Goal: Task Accomplishment & Management: Manage account settings

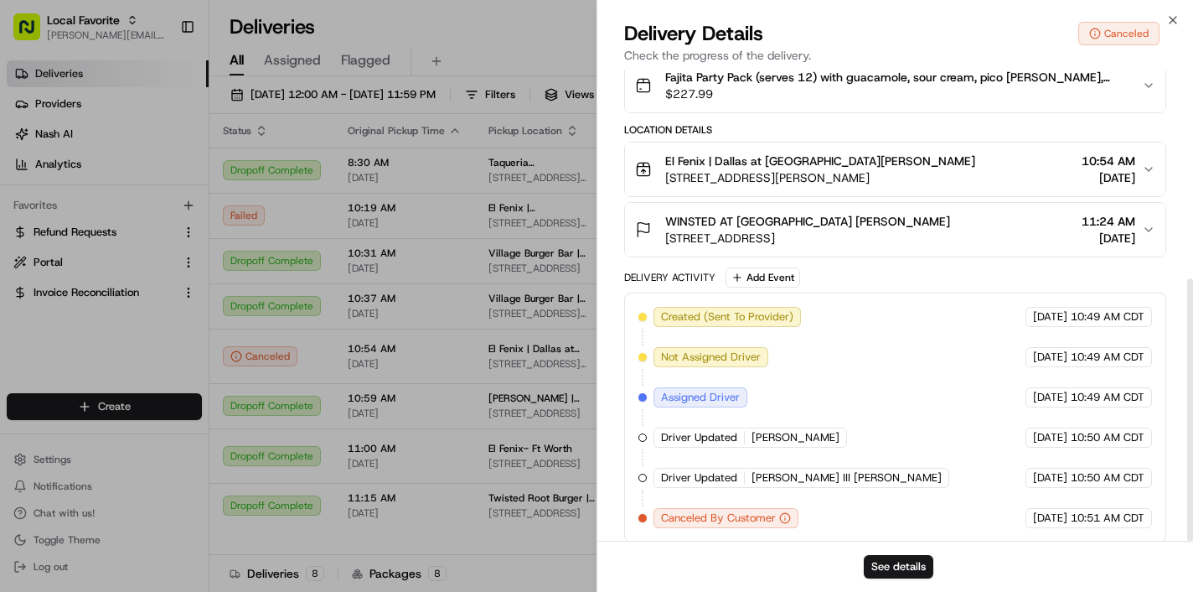
scroll to position [373, 0]
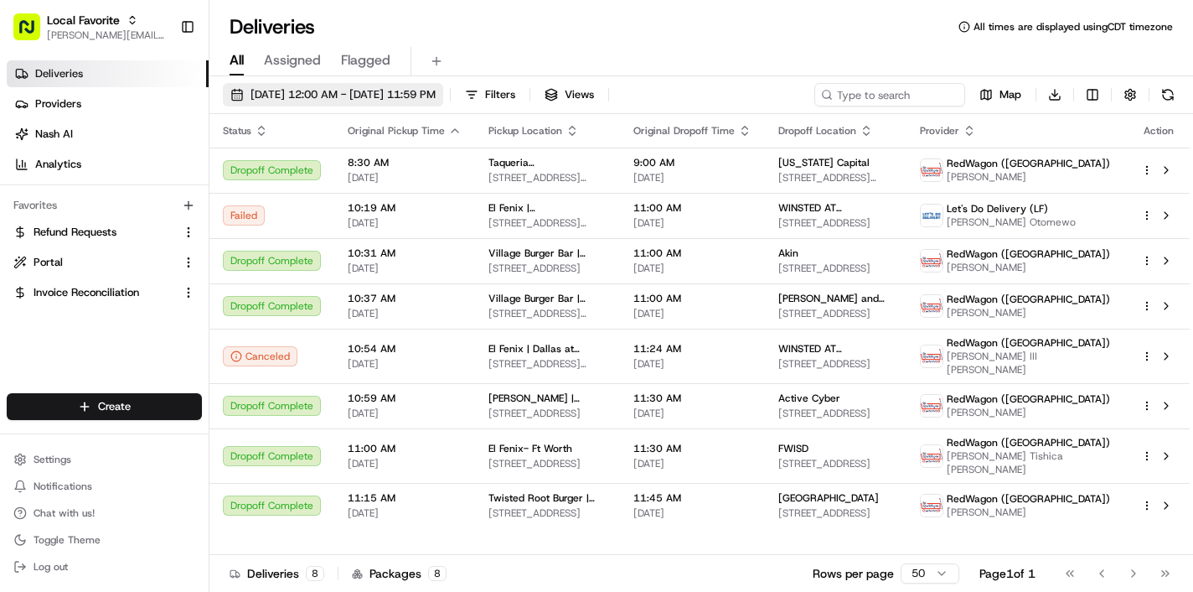
click at [443, 83] on button "[DATE] 12:00 AM - [DATE] 11:59 PM" at bounding box center [333, 94] width 220 height 23
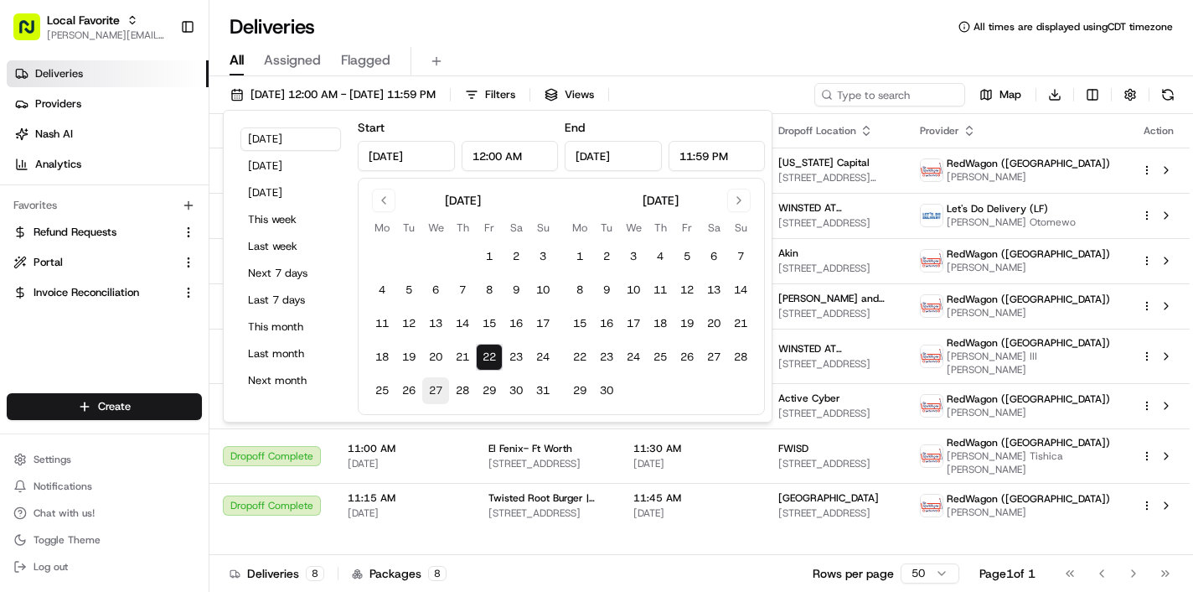
click at [428, 391] on button "27" at bounding box center [435, 390] width 27 height 27
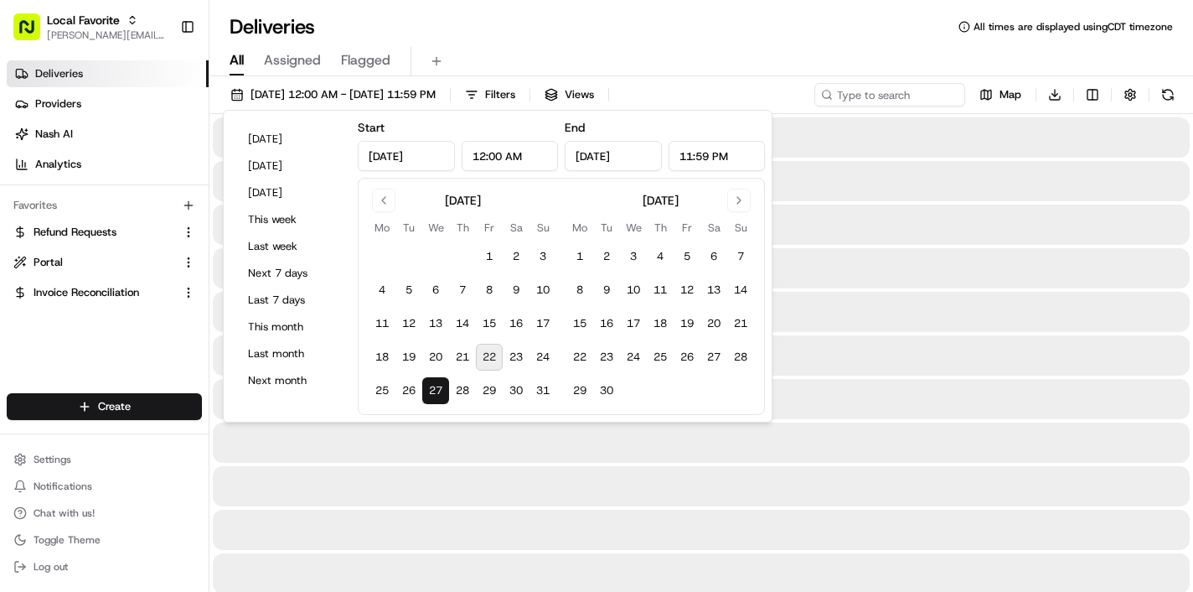
type input "Aug 27, 2025"
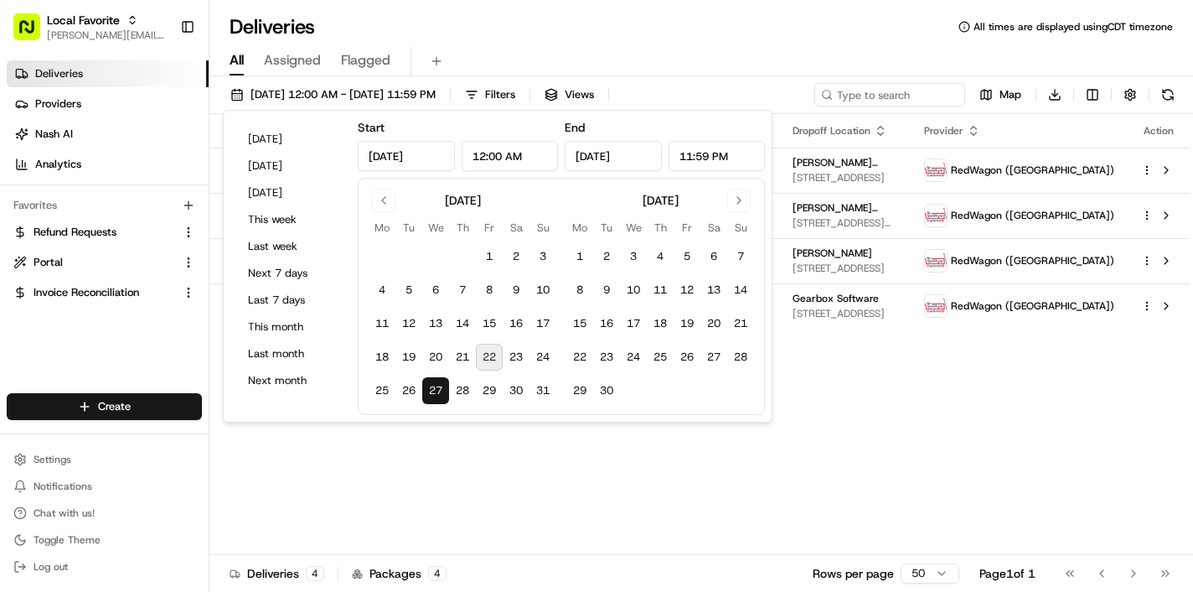
click at [926, 520] on div "Status Original Pickup Time Pickup Location Original Dropoff Time Dropoff Locat…" at bounding box center [699, 334] width 980 height 441
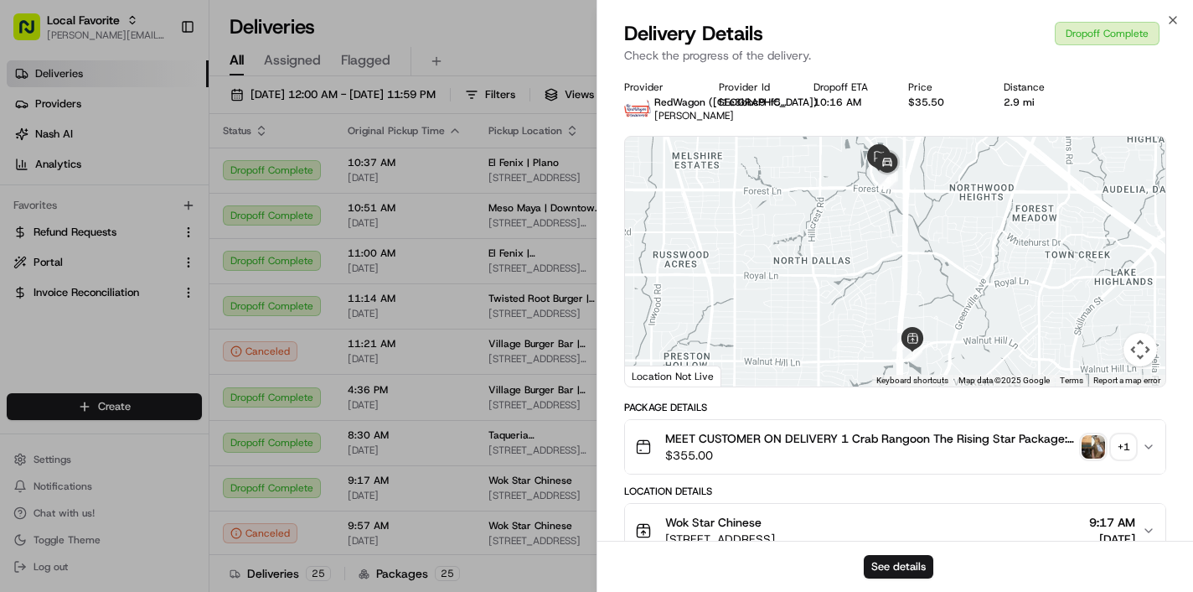
scroll to position [344, 0]
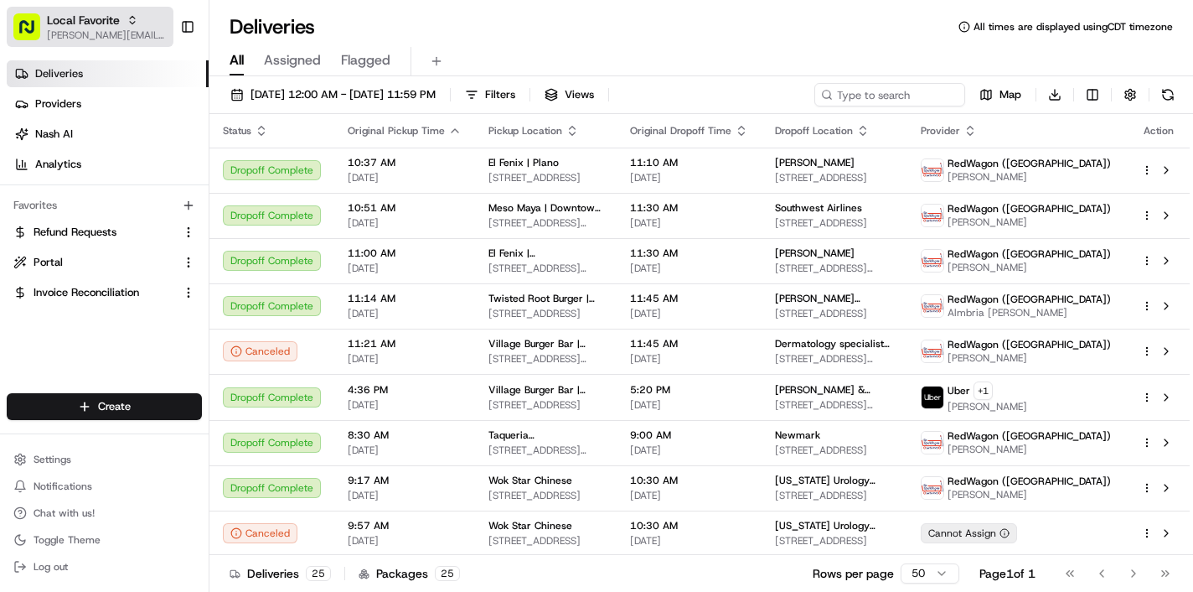
click at [115, 31] on span "[PERSON_NAME][EMAIL_ADDRESS][DOMAIN_NAME]" at bounding box center [107, 34] width 120 height 13
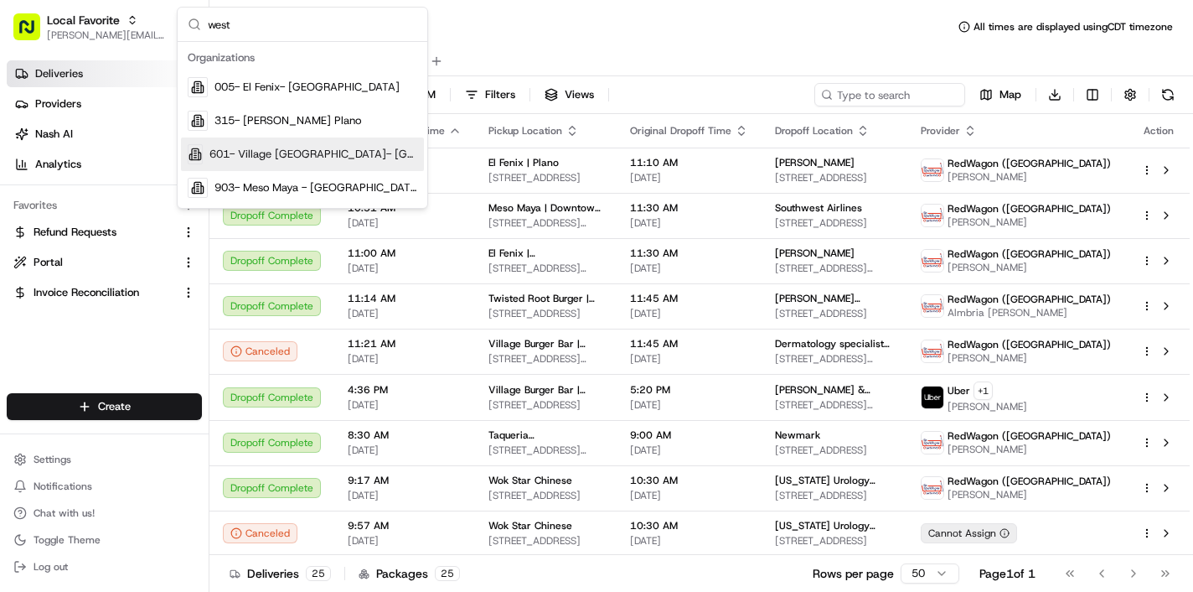
type input "west"
click at [293, 158] on span "601- Village [GEOGRAPHIC_DATA]- [GEOGRAPHIC_DATA]" at bounding box center [313, 154] width 208 height 15
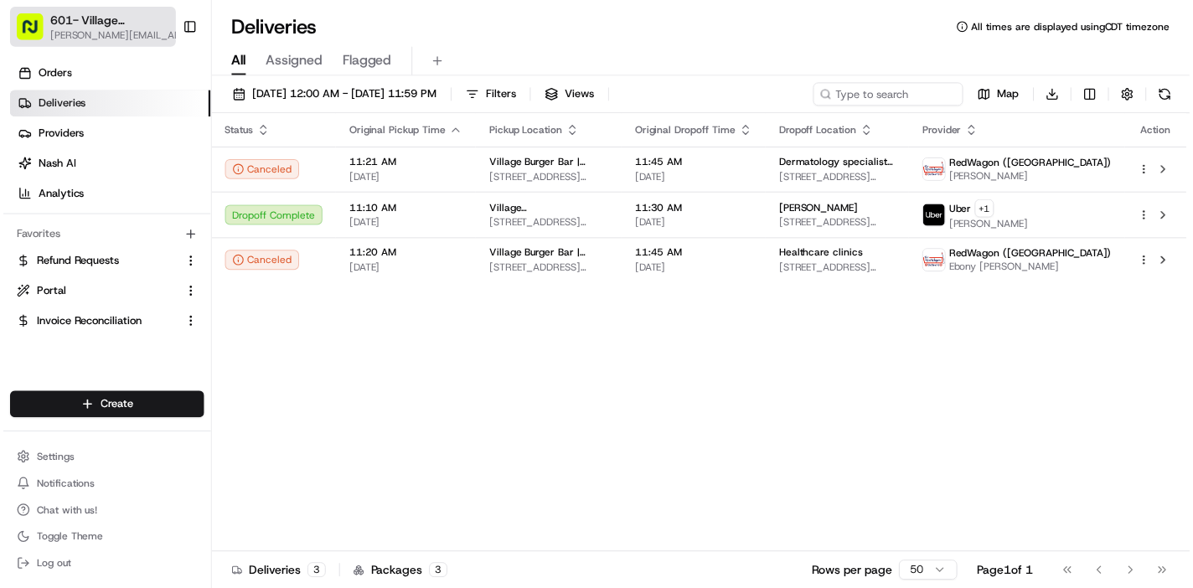
scroll to position [0, 0]
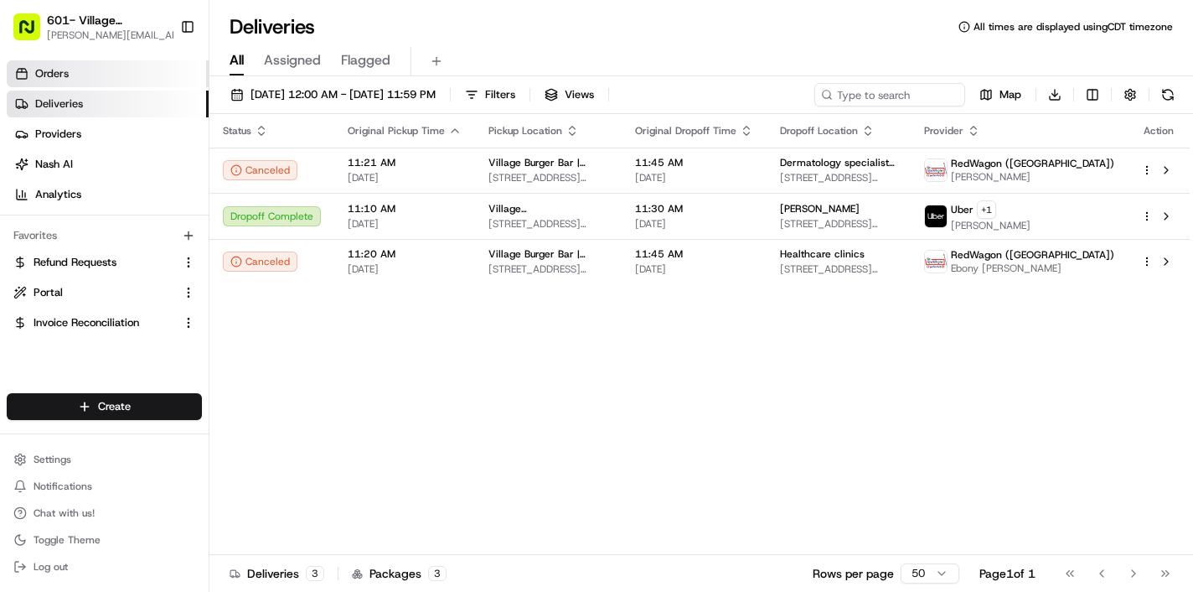
click at [71, 75] on link "Orders" at bounding box center [108, 73] width 202 height 27
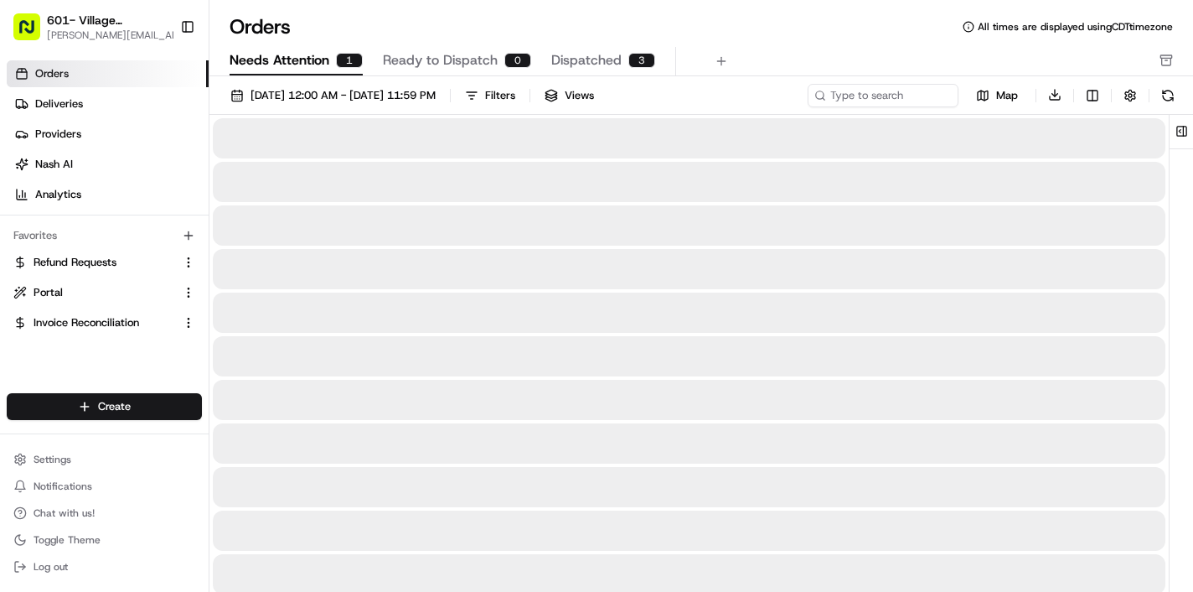
click at [292, 59] on span "Needs Attention" at bounding box center [280, 60] width 100 height 20
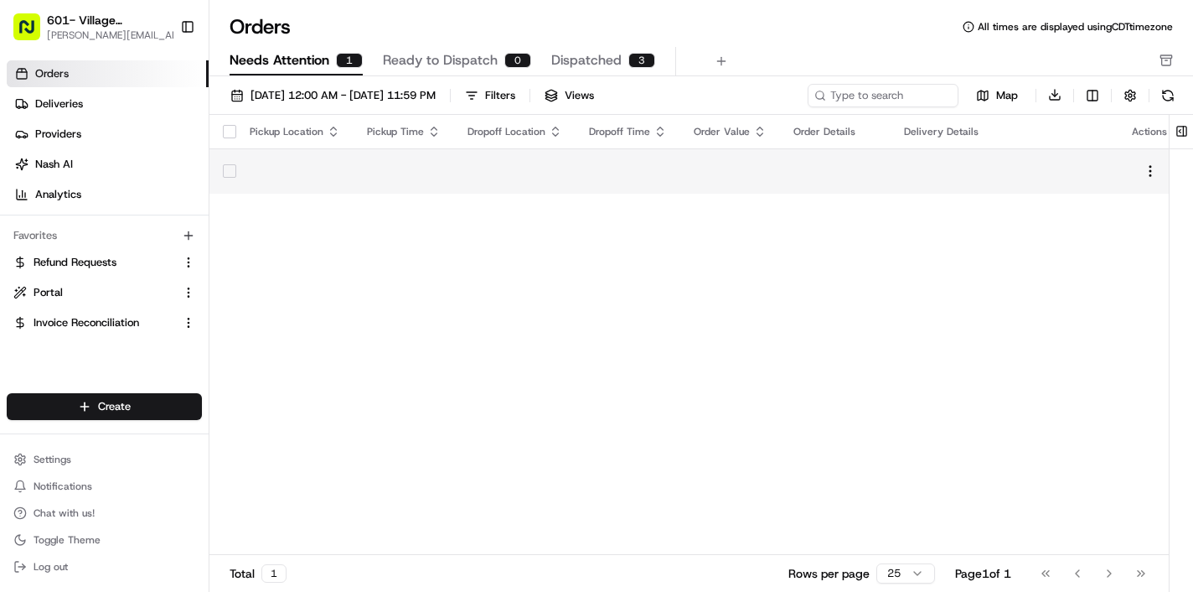
click at [747, 172] on div at bounding box center [730, 171] width 73 height 2
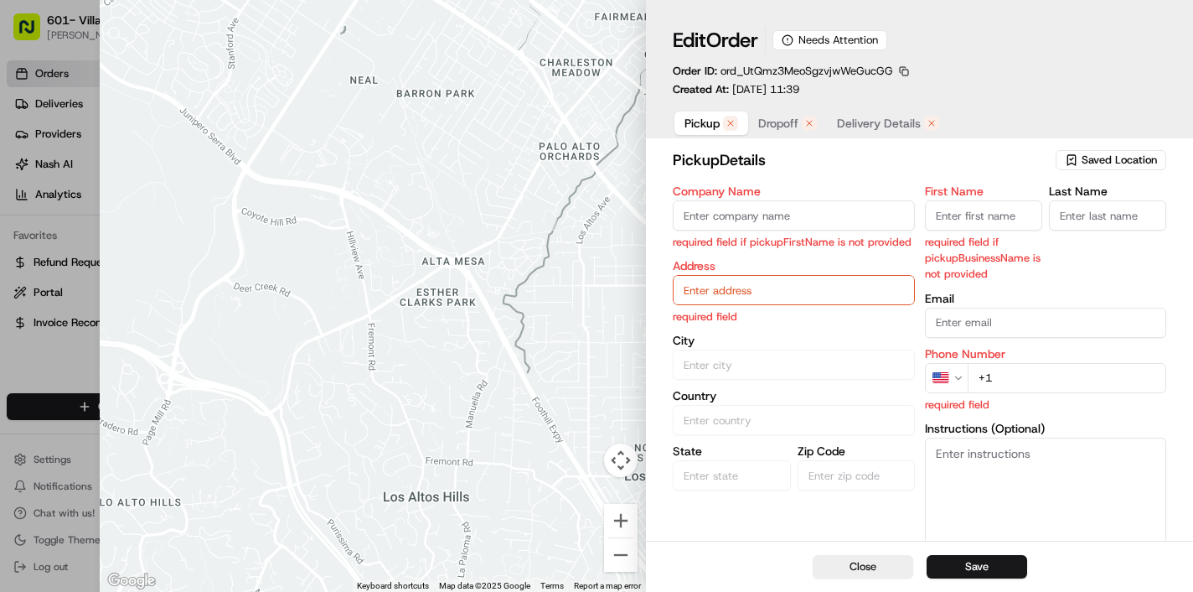
click at [1087, 156] on span "Saved Location" at bounding box center [1119, 160] width 75 height 15
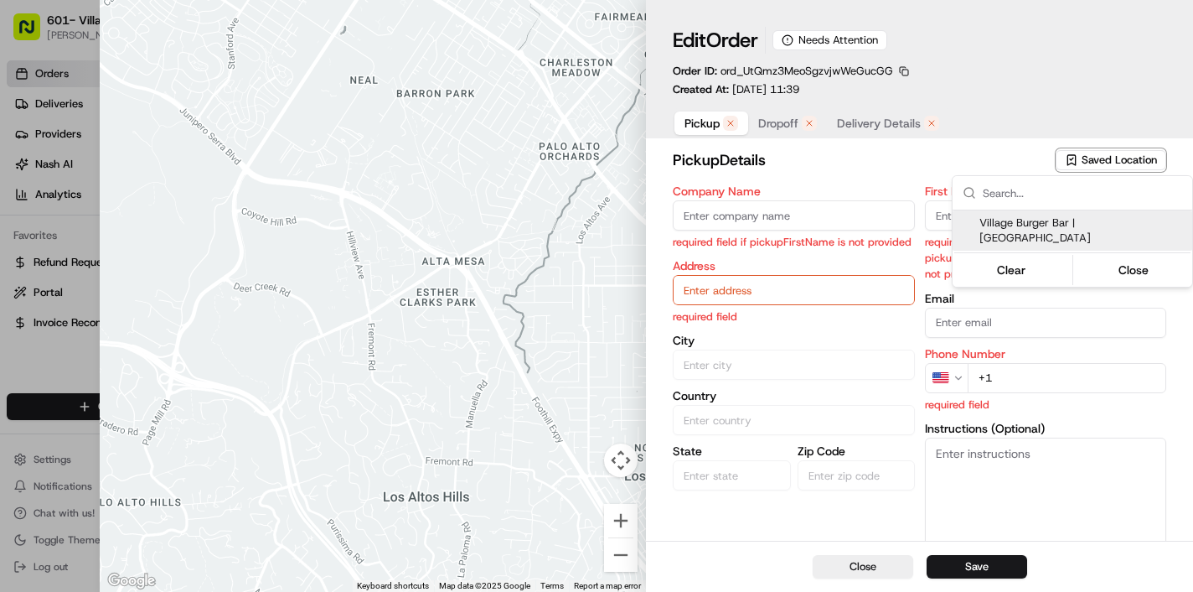
click at [1014, 225] on span "Village Burger Bar | [GEOGRAPHIC_DATA]" at bounding box center [1083, 230] width 206 height 30
type input "Village Burger Bar | [GEOGRAPHIC_DATA]"
type input "Dallas"
type input "US"
type input "TX"
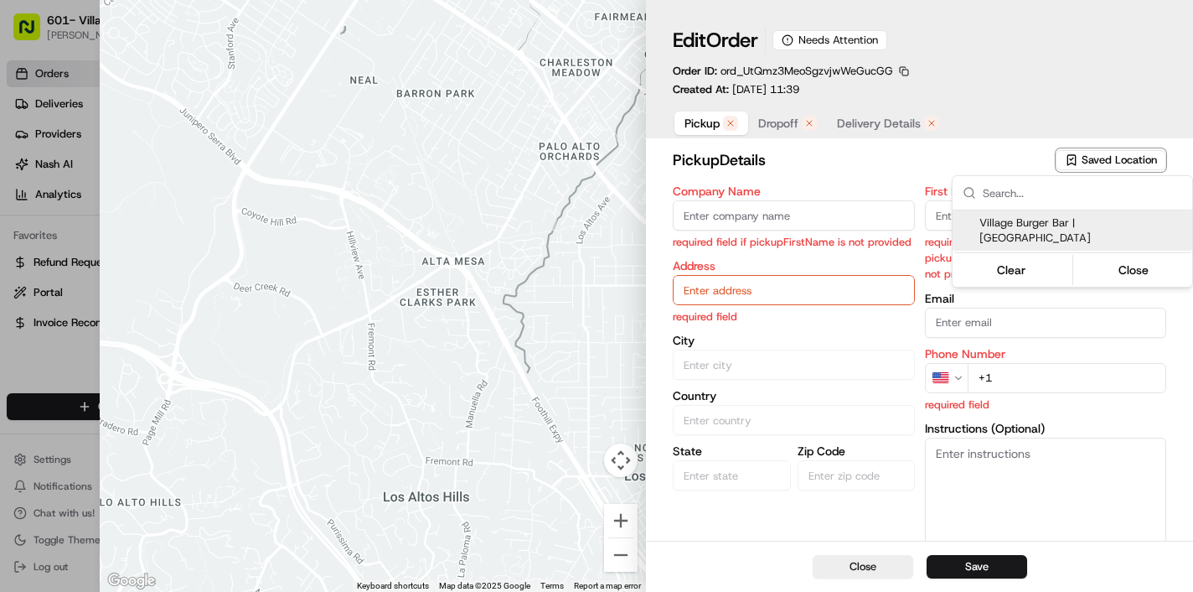
type input "75204"
type input "+1 214 443 9998"
type input "3699 McKinney Ave C-325, Dallas, TX 75204, USA"
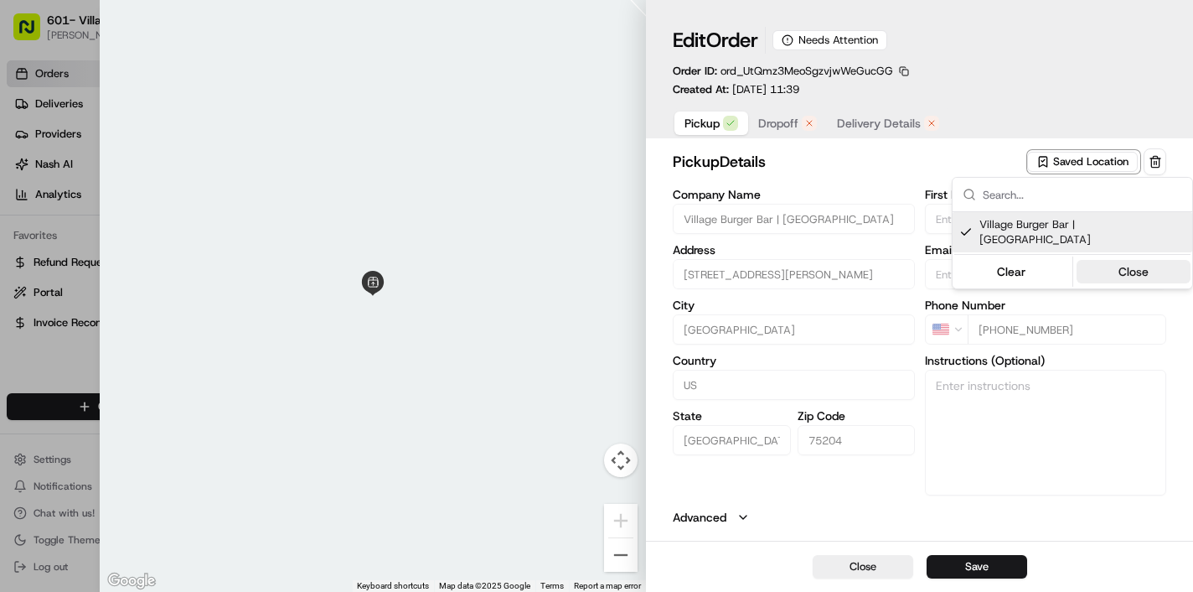
click at [1117, 260] on button "Close" at bounding box center [1134, 271] width 115 height 23
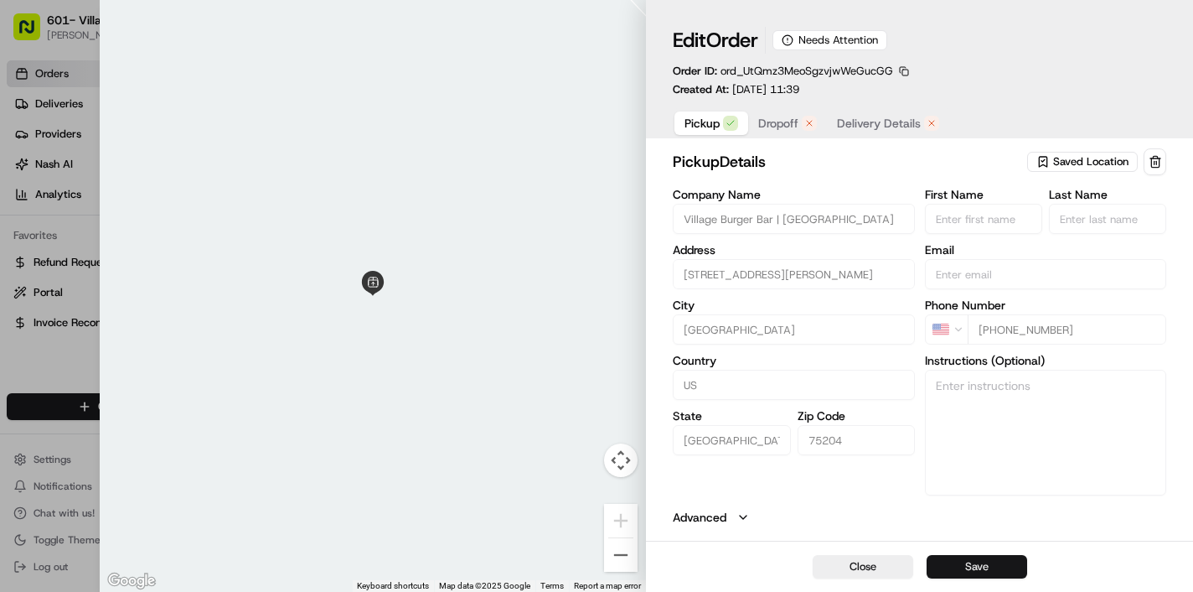
click at [982, 564] on button "Save" at bounding box center [977, 566] width 101 height 23
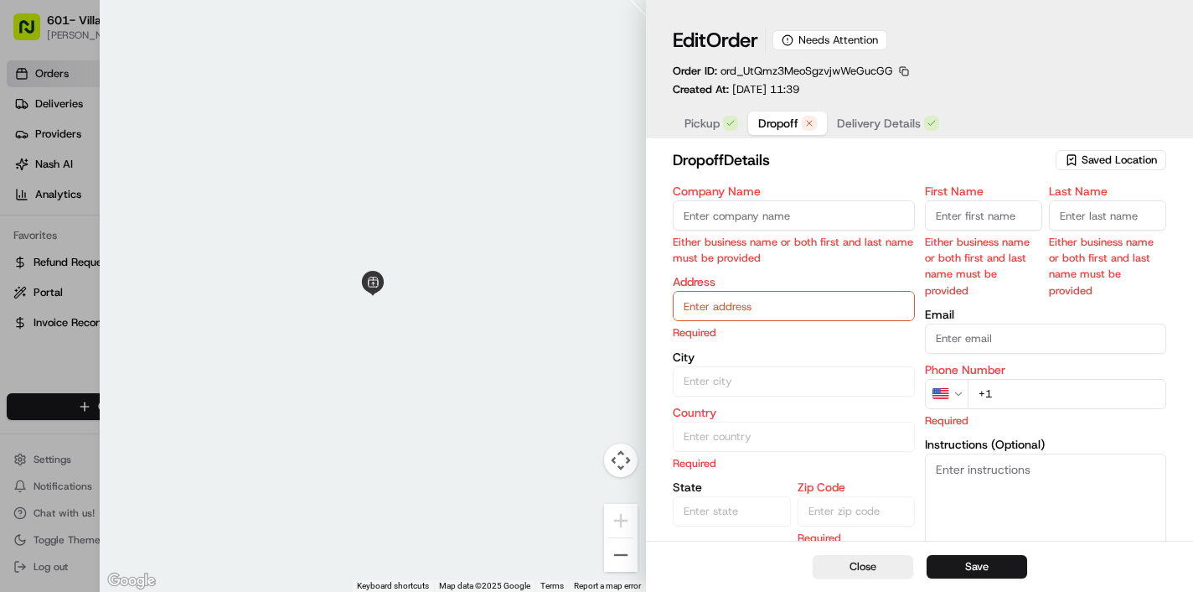
click at [779, 123] on span "Dropoff" at bounding box center [778, 123] width 40 height 17
click at [772, 220] on input "Company Name" at bounding box center [793, 215] width 241 height 30
click at [738, 216] on input "Methodist Health Kessler" at bounding box center [793, 215] width 241 height 30
type input "Methodist Family Health Kessler"
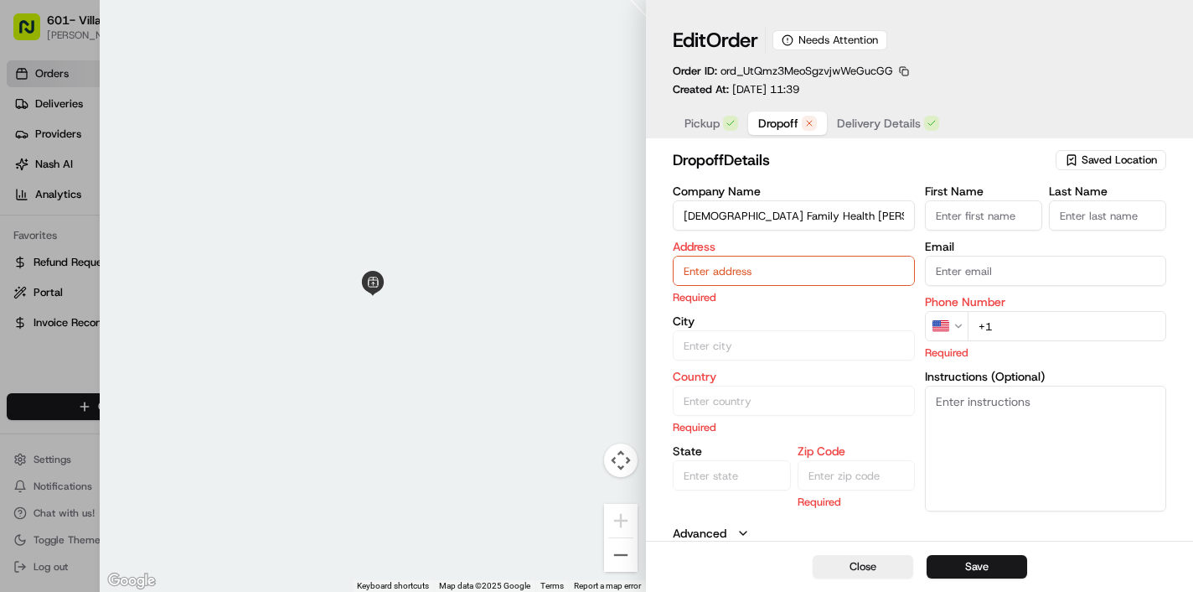
click at [987, 215] on input "First Name" at bounding box center [983, 215] width 117 height 30
click at [959, 217] on input "First Name" at bounding box center [983, 215] width 117 height 30
type input "Karen"
type input "Holman"
click at [799, 274] on input "text" at bounding box center [793, 271] width 241 height 30
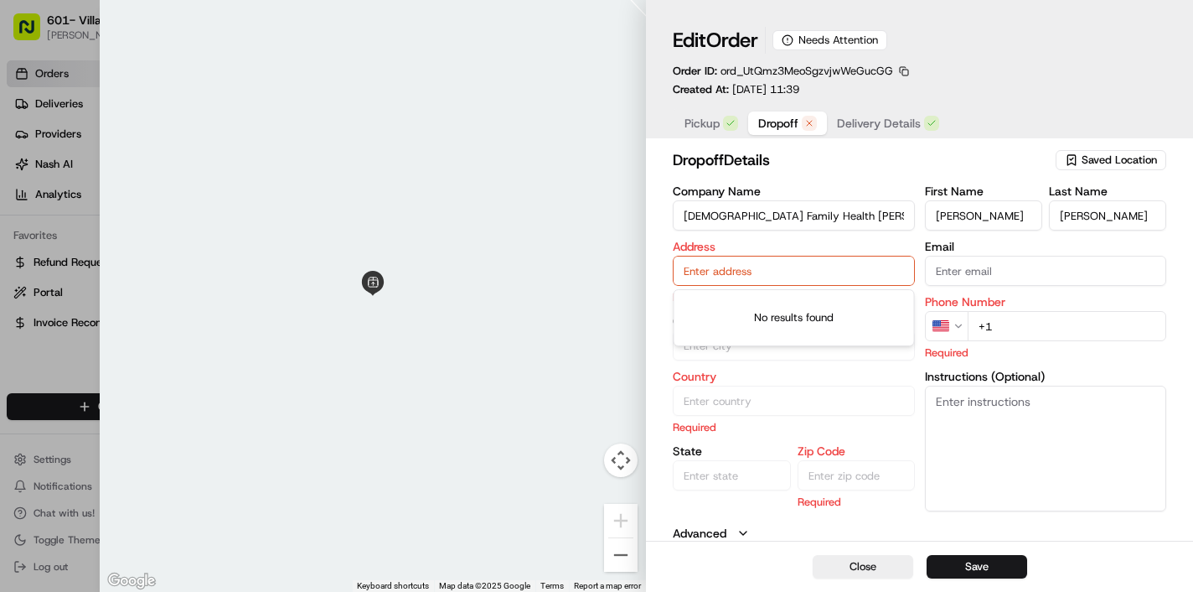
paste input "1222 N Bishop Ave, Suite 300"
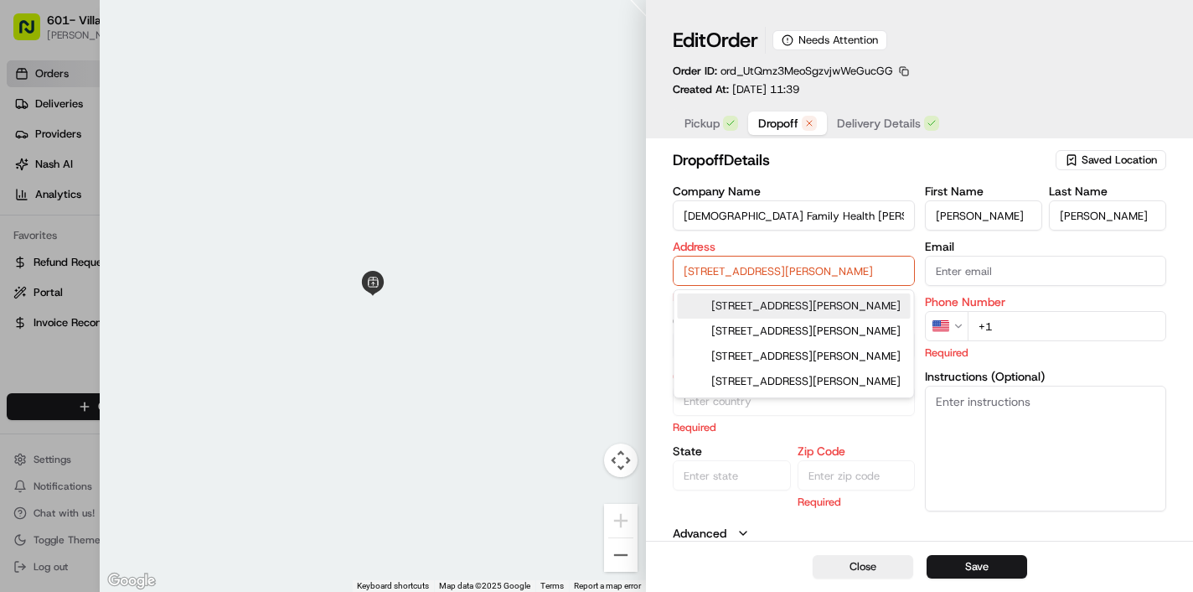
click at [835, 318] on div "1222 N Bishop Ave suite 300, Dallas, TX" at bounding box center [794, 305] width 233 height 25
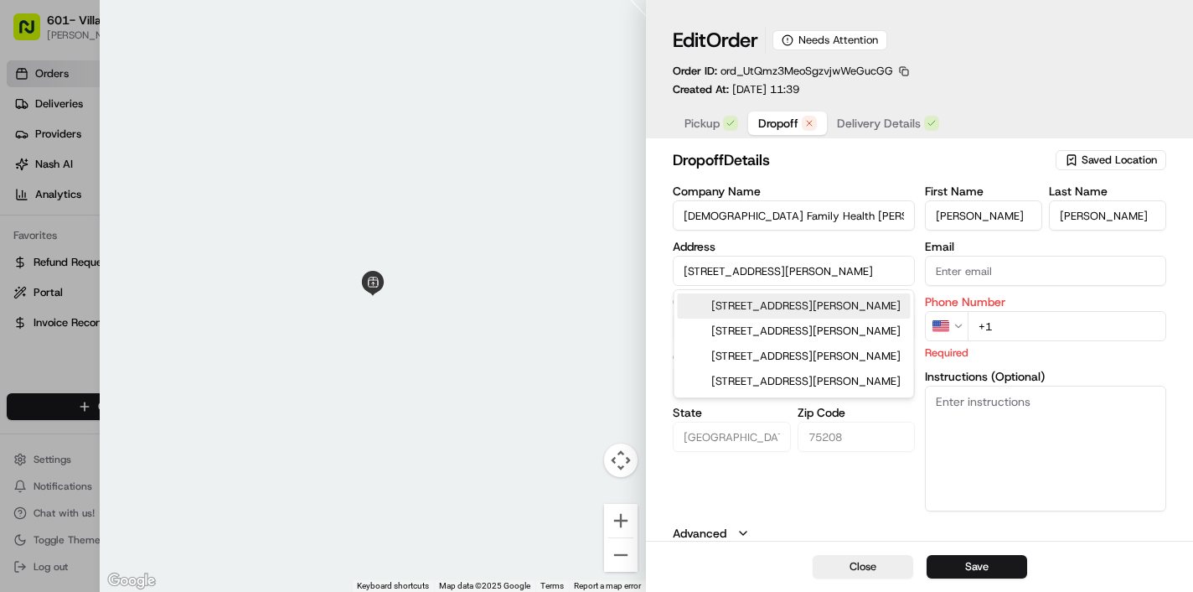
type input "1222 N Bishop Ave Suite 300, Dallas, TX 75208, USA"
type input "Dallas"
type input "United States"
type input "TX"
type input "75208"
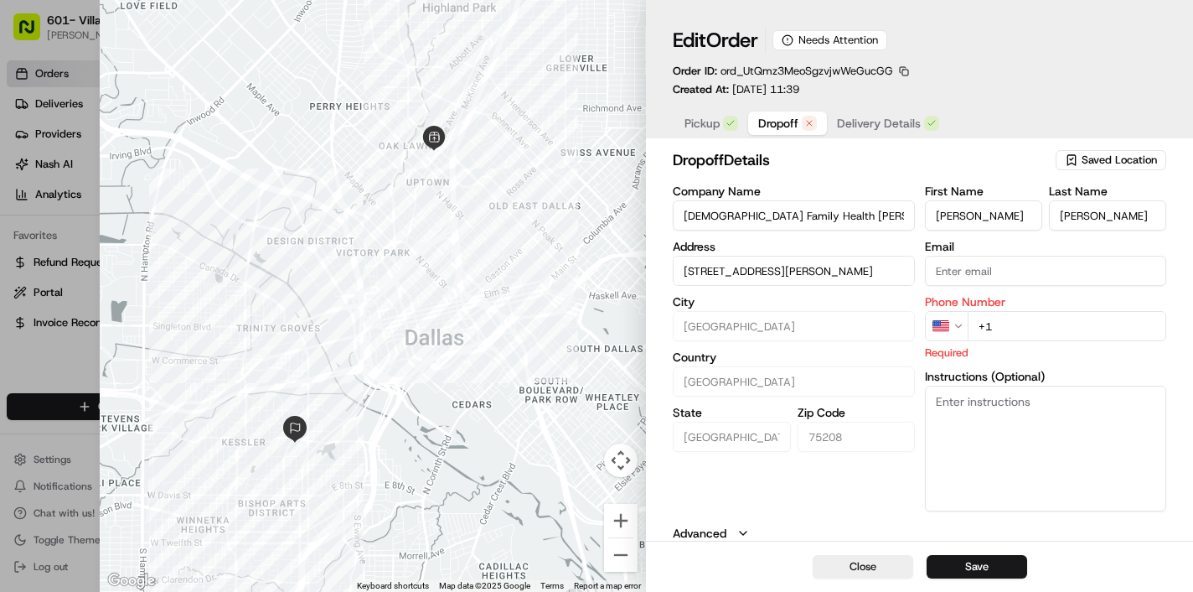
click at [1006, 419] on textarea "Instructions (Optional)" at bounding box center [1045, 448] width 241 height 126
paste textarea "Methodist Family Health Center - Kessler Park Can leave food at the front desk …"
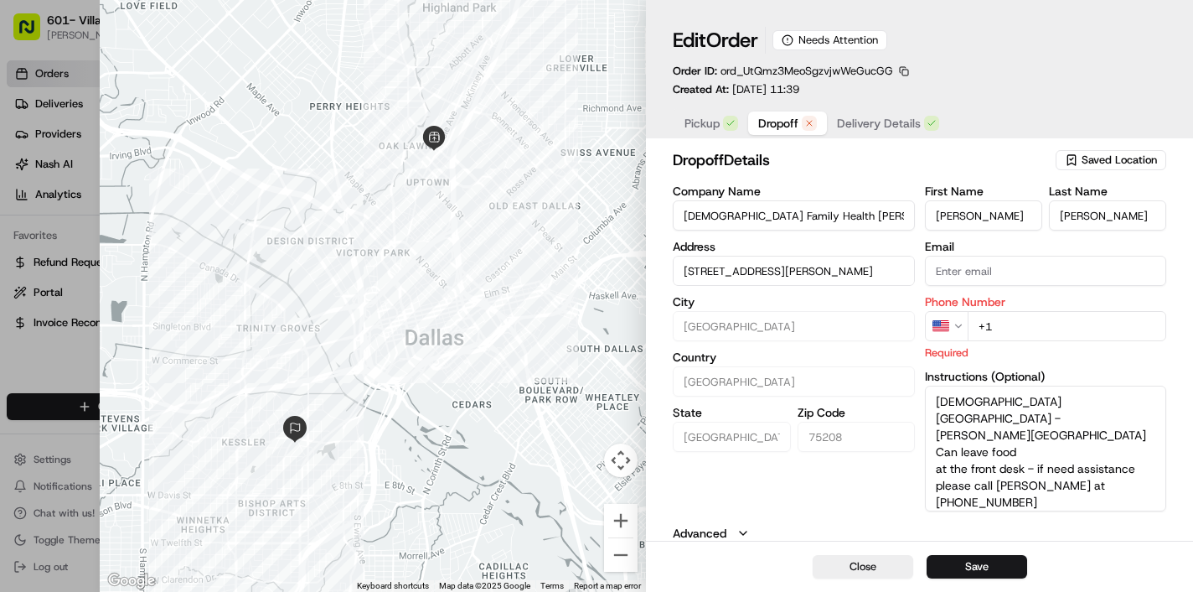
click at [940, 470] on textarea "Methodist Family Health Center - Kessler Park Can leave food at the front desk …" at bounding box center [1045, 448] width 241 height 126
click at [937, 437] on textarea "Methodist Family Health Center - Kessler Park Can leave food at the front desk …" at bounding box center [1045, 448] width 241 height 126
type textarea "Methodist Family Health Center - Kessler Park Can leave food at the front desk …"
click at [1029, 329] on input "+1" at bounding box center [1067, 326] width 199 height 30
paste input "214 941 1353"
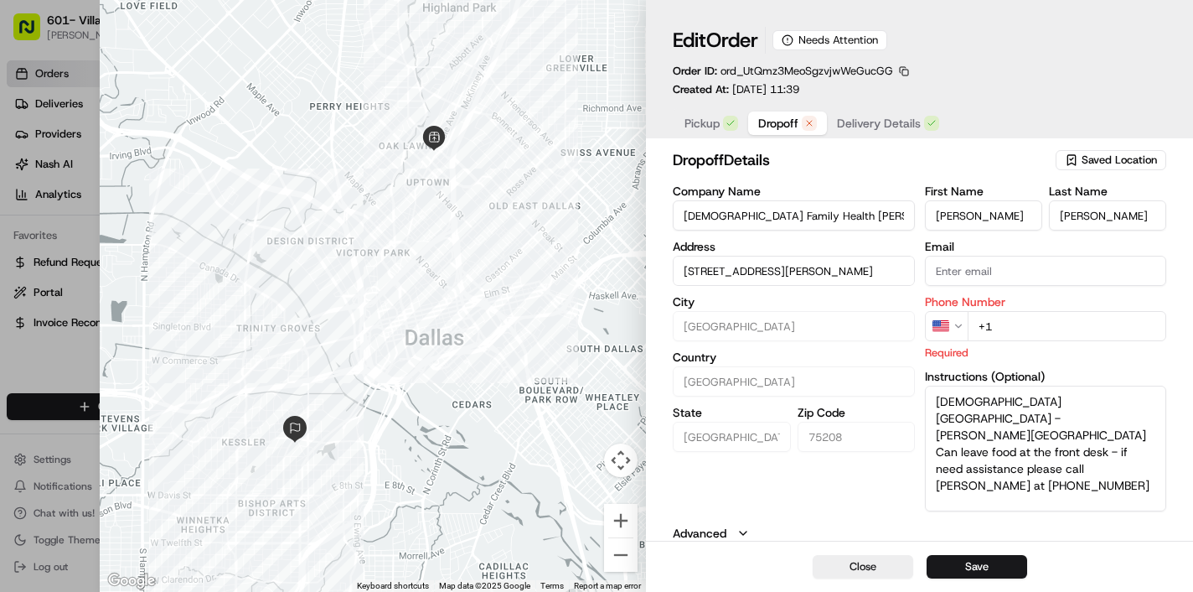
type input "+1 214 941 1353"
click at [884, 501] on div "Company Name Methodist Family Health Kessler Address 1222 N Bishop Ave Suite 30…" at bounding box center [793, 348] width 241 height 326
click at [963, 566] on button "Save" at bounding box center [977, 566] width 101 height 23
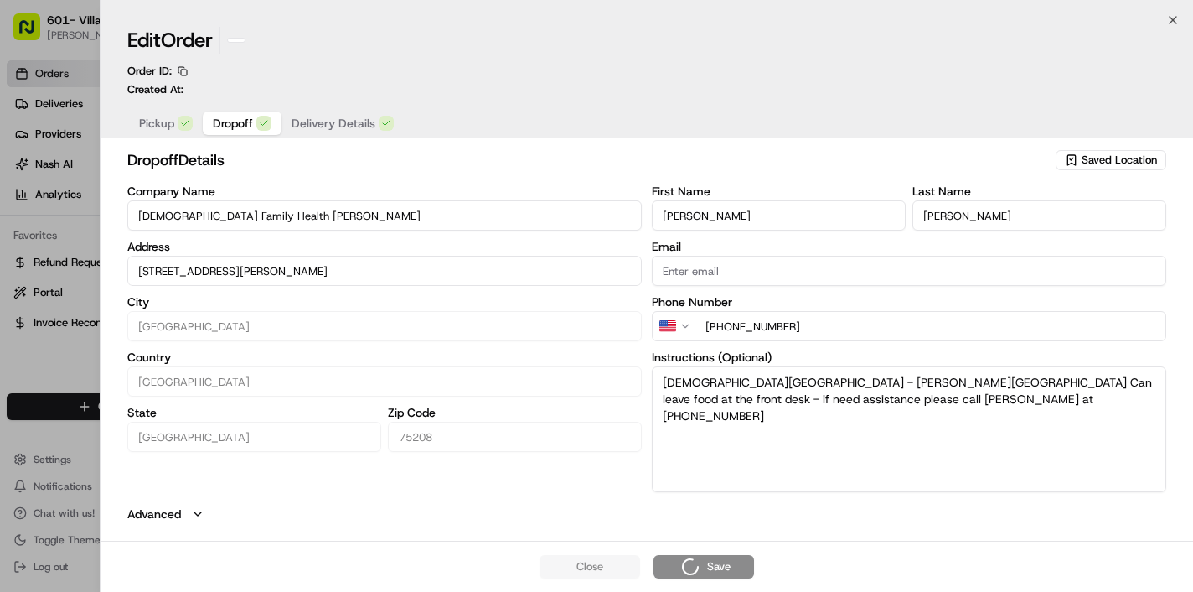
type input "+1"
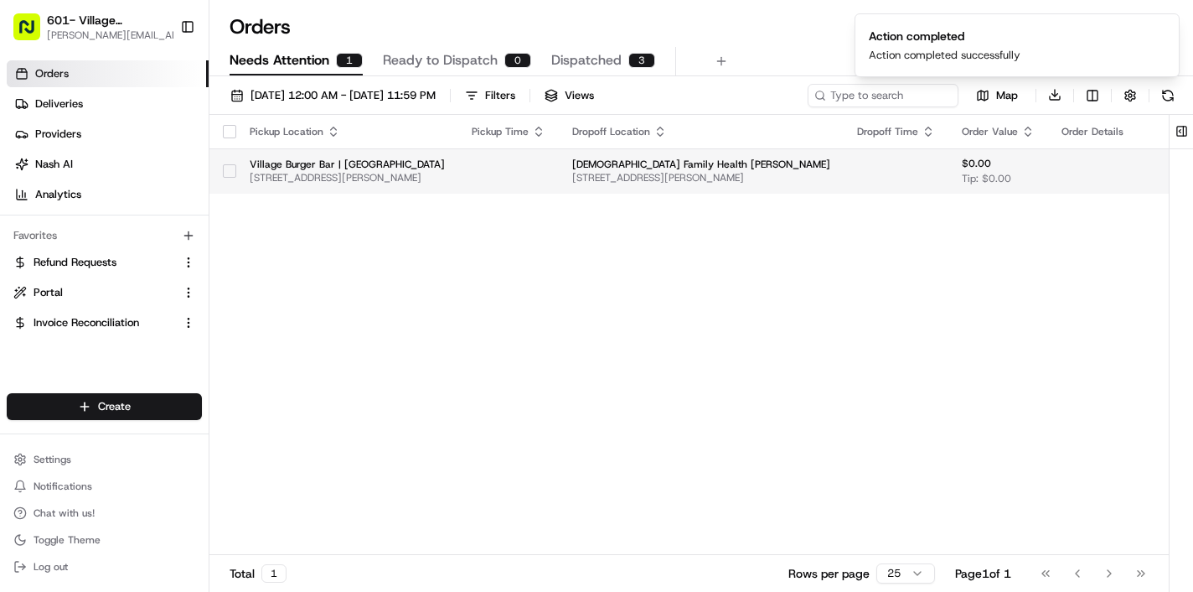
click at [928, 178] on td at bounding box center [896, 170] width 105 height 45
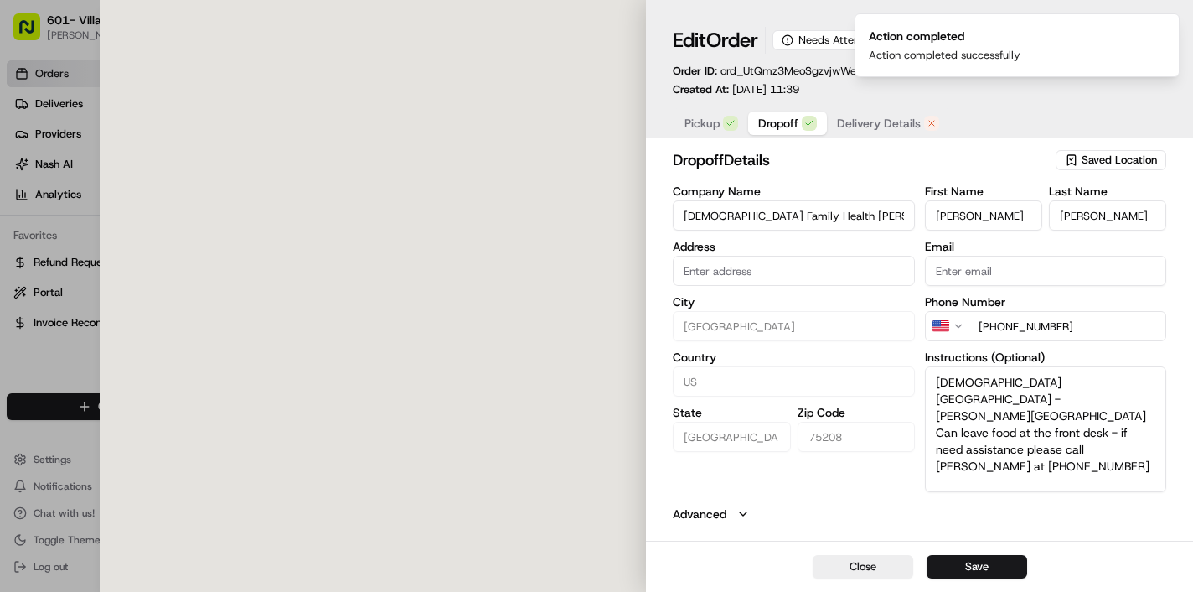
type input "1222 N Bishop Ave Suite 300, Dallas, TX 75208, USA"
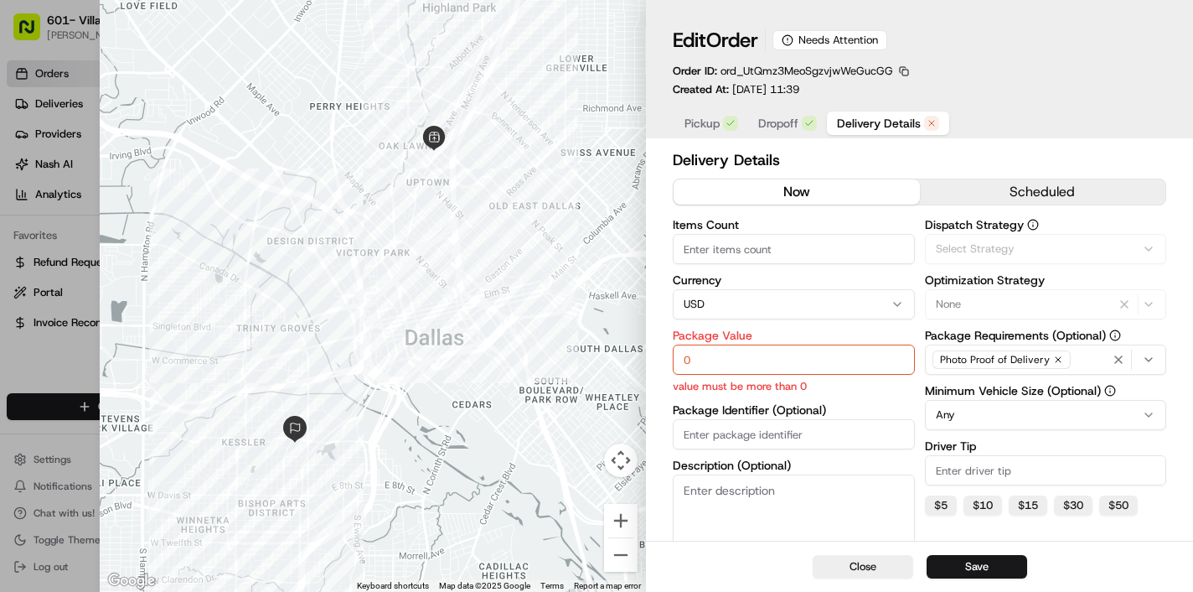
click at [887, 122] on span "Delivery Details" at bounding box center [879, 123] width 84 height 17
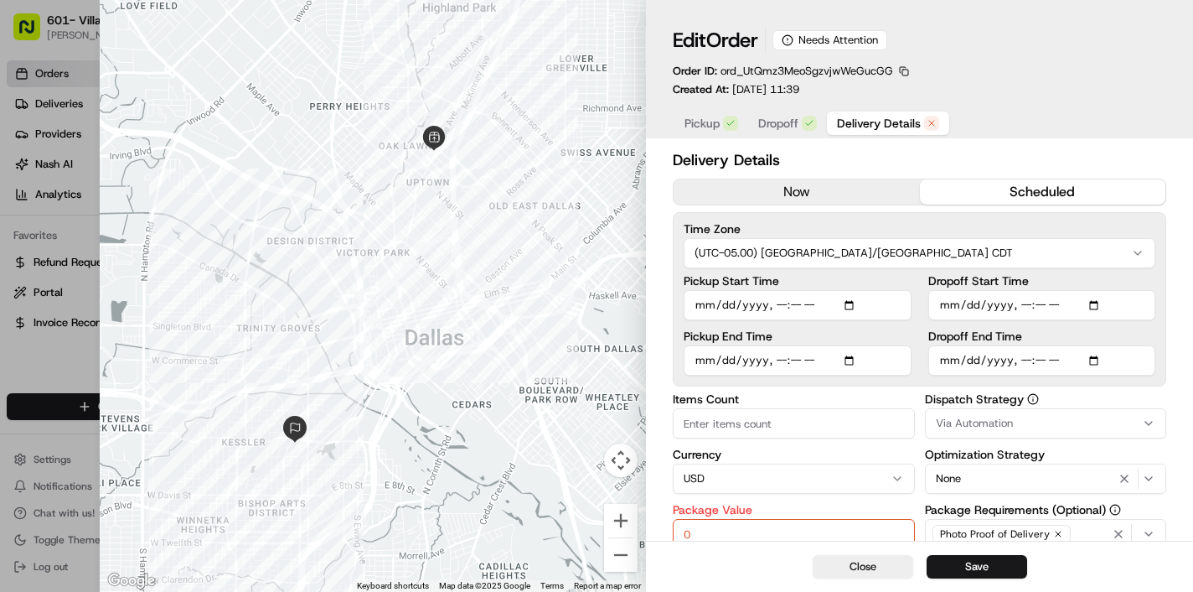
click at [1030, 199] on button "scheduled" at bounding box center [1043, 191] width 246 height 25
click at [944, 367] on input "Dropoff End Time" at bounding box center [1041, 360] width 227 height 30
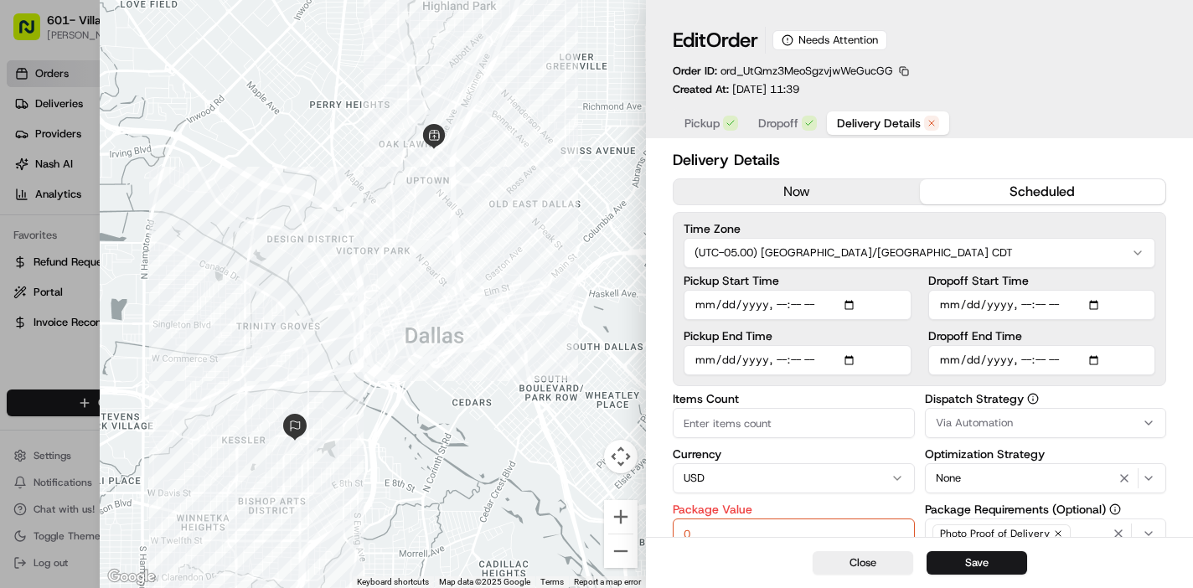
click at [1024, 362] on input "Dropoff End Time" at bounding box center [1041, 360] width 227 height 30
type input "2025-08-26T11:40"
click at [742, 427] on input "Items Count" at bounding box center [793, 423] width 241 height 30
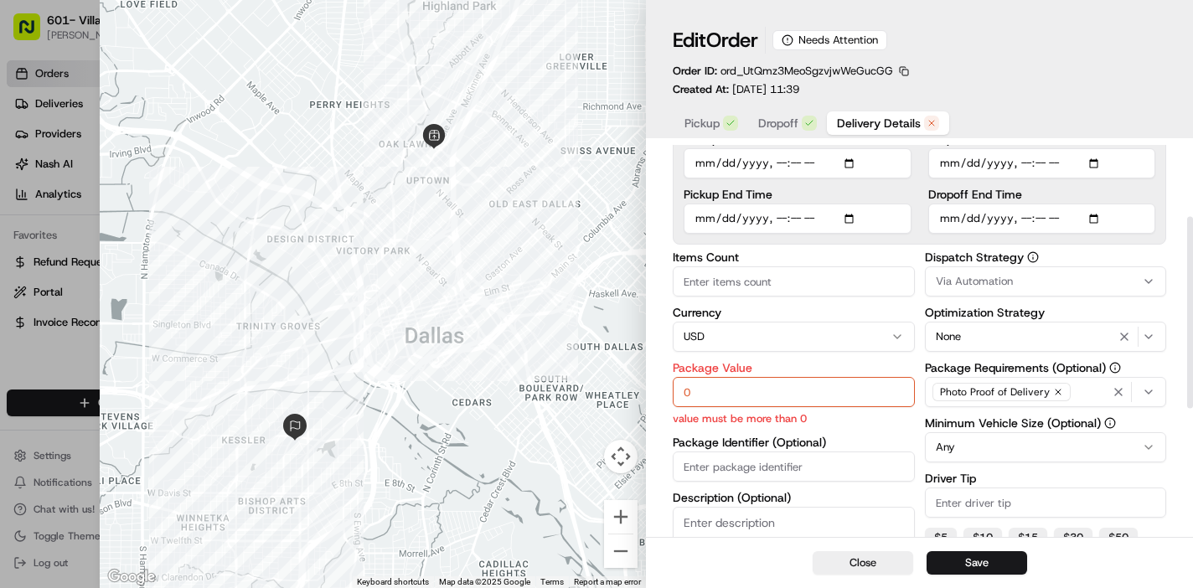
scroll to position [168, 0]
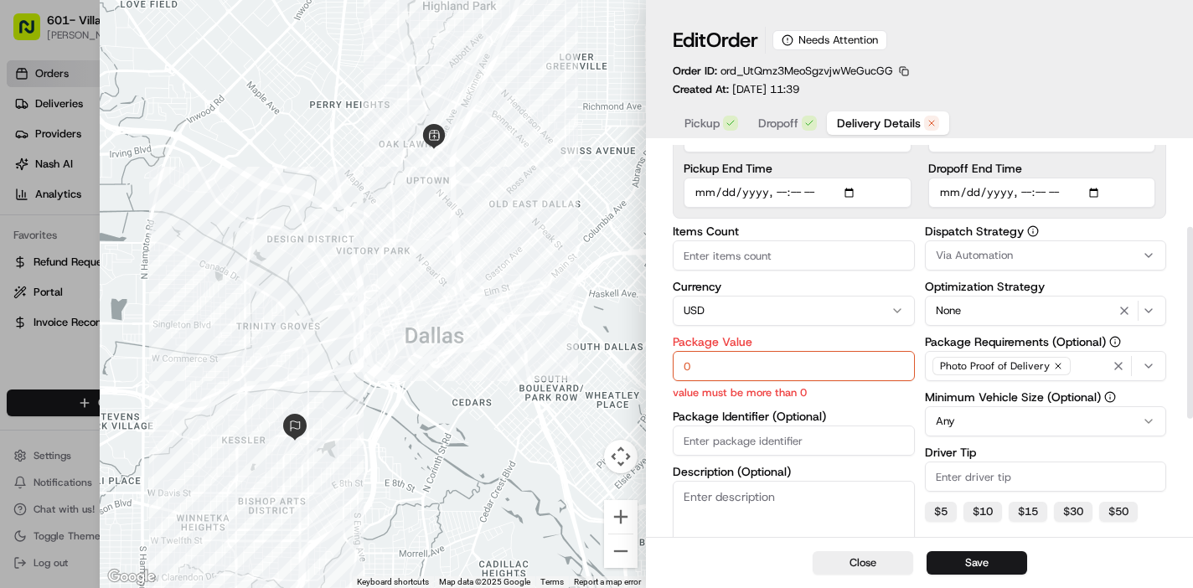
click at [754, 367] on input "0" at bounding box center [793, 366] width 241 height 30
type input "108"
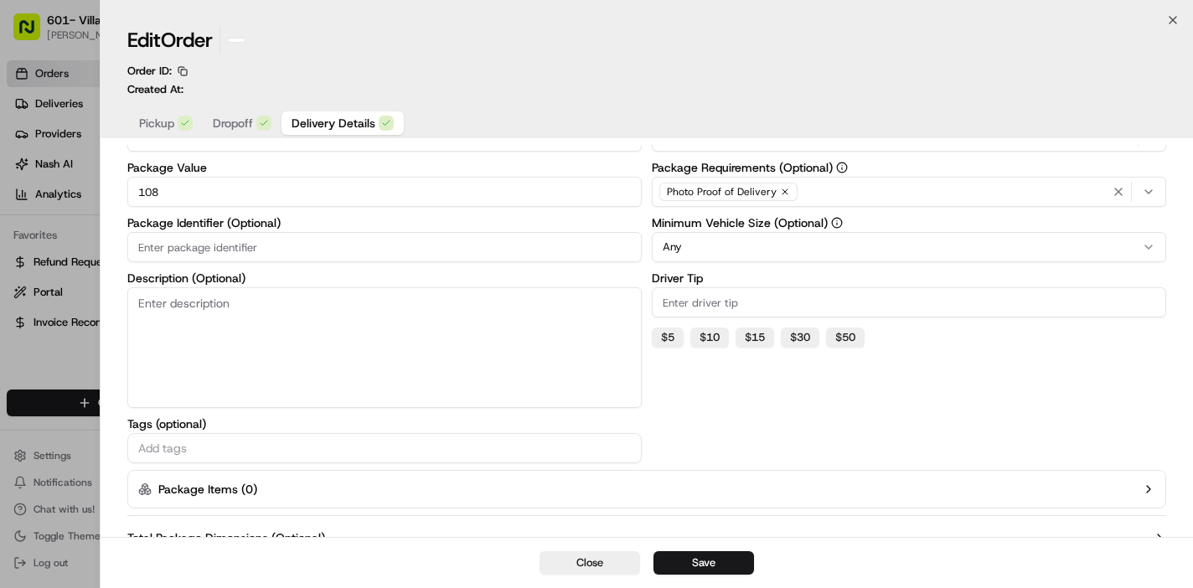
type input "1"
type input "0"
click at [61, 366] on div at bounding box center [596, 294] width 1193 height 588
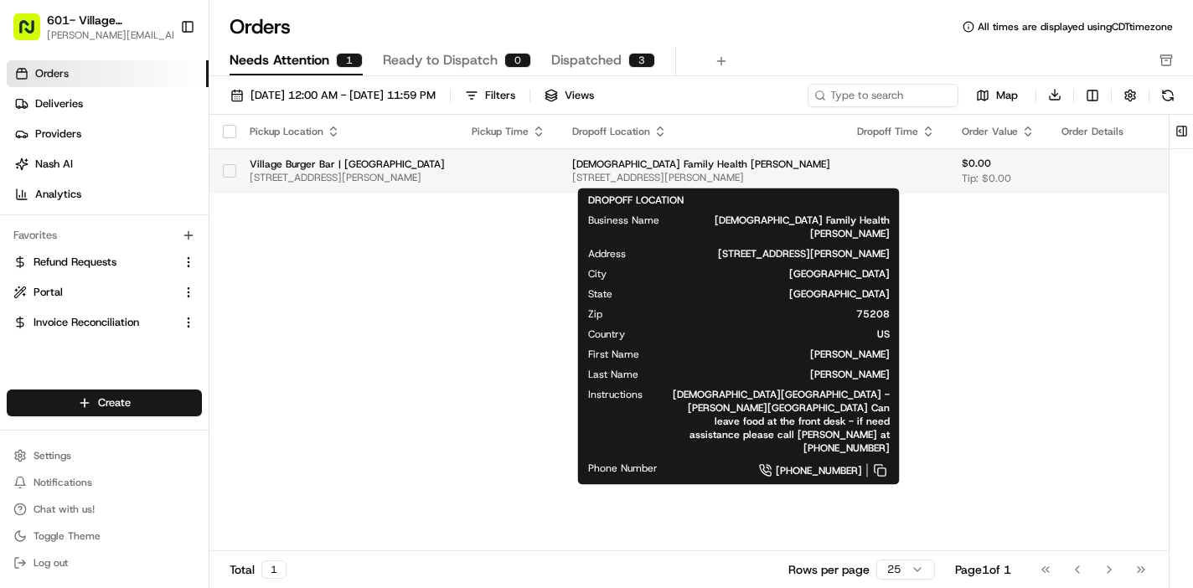
click at [682, 169] on span "Methodist Family Health Kessler" at bounding box center [701, 164] width 258 height 13
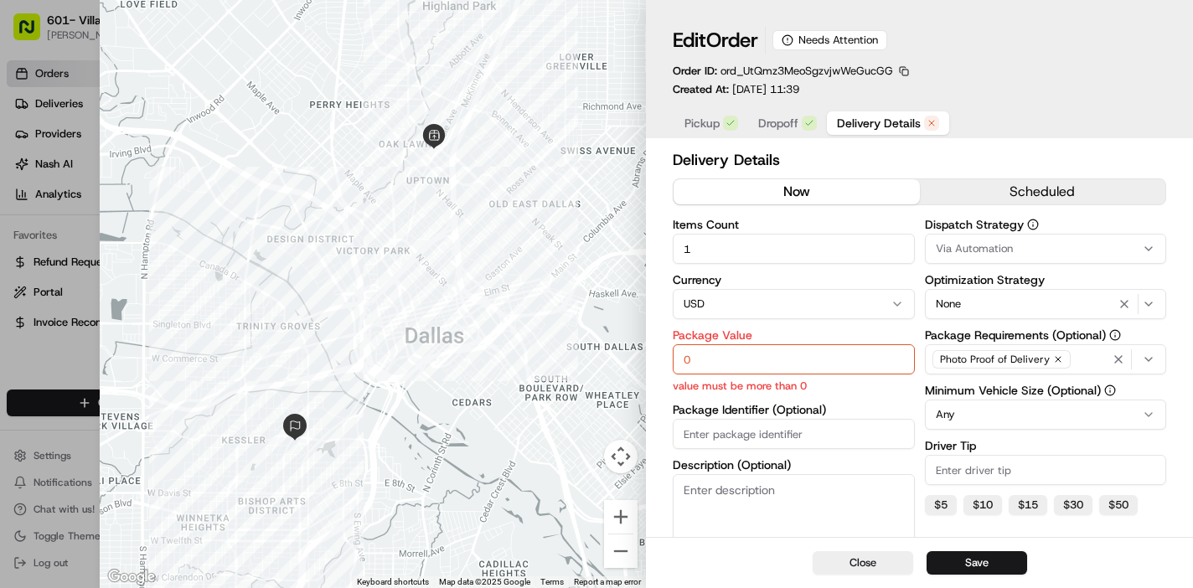
click at [750, 359] on input "0" at bounding box center [793, 359] width 241 height 30
type input "108"
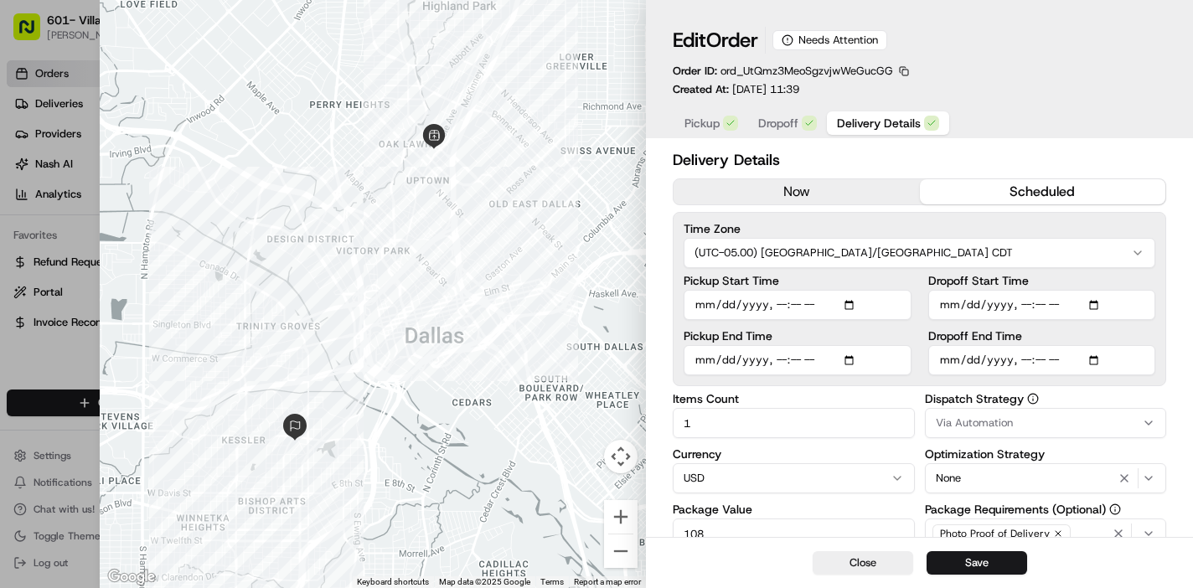
click at [1007, 194] on button "scheduled" at bounding box center [1043, 191] width 246 height 25
click at [944, 359] on input "Dropoff End Time" at bounding box center [1041, 360] width 227 height 30
click at [1023, 360] on input "Dropoff End Time" at bounding box center [1041, 360] width 227 height 30
type input "2025-08-26T11:40"
click at [947, 306] on input "Dropoff Start Time" at bounding box center [1041, 305] width 227 height 30
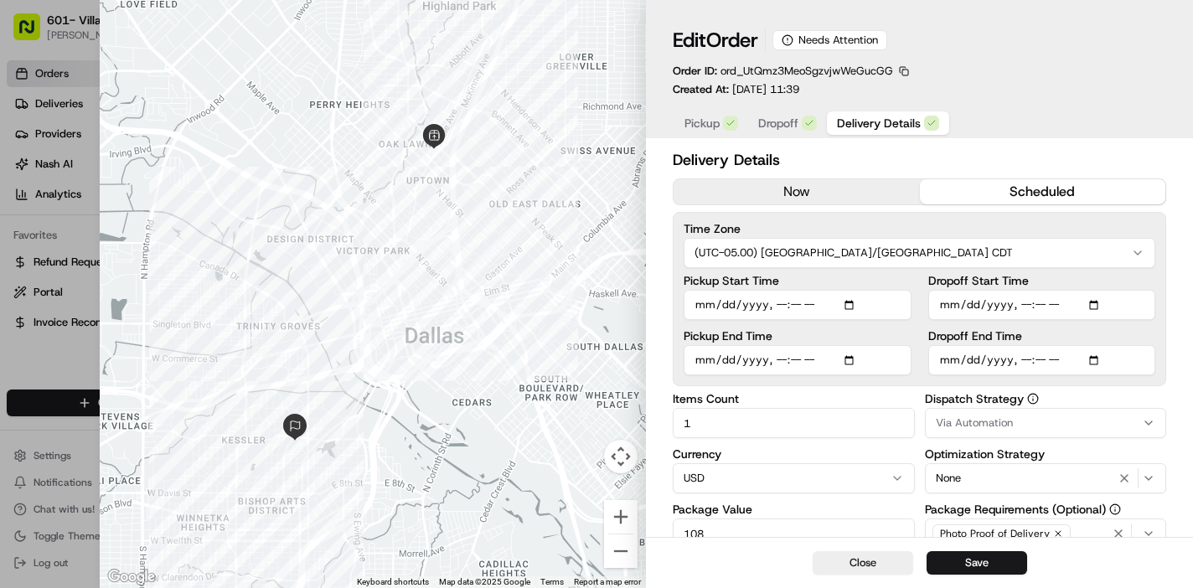
click at [1088, 303] on input "Dropoff Start Time" at bounding box center [1041, 305] width 227 height 30
click at [1021, 302] on input "Dropoff Start Time" at bounding box center [1041, 305] width 227 height 30
click at [1066, 308] on input "Dropoff Start Time" at bounding box center [1041, 305] width 227 height 30
click at [1124, 335] on div "Dropoff Start Time Dropoff End Time" at bounding box center [1041, 325] width 227 height 101
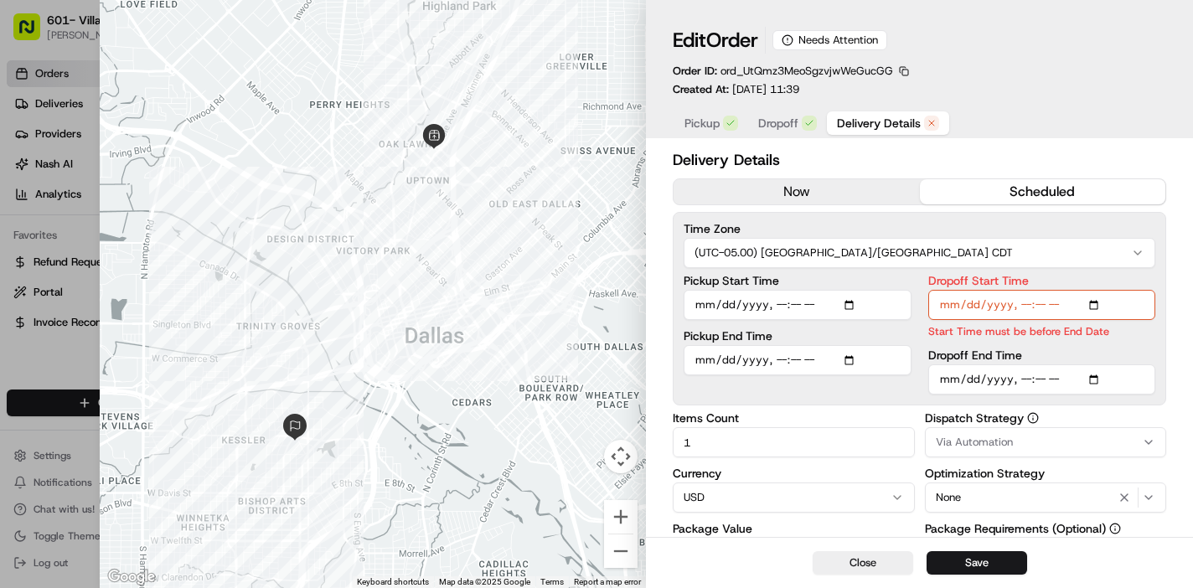
click at [1039, 304] on input "Dropoff Start Time" at bounding box center [1041, 305] width 227 height 30
type input "2025-08-26T11:25"
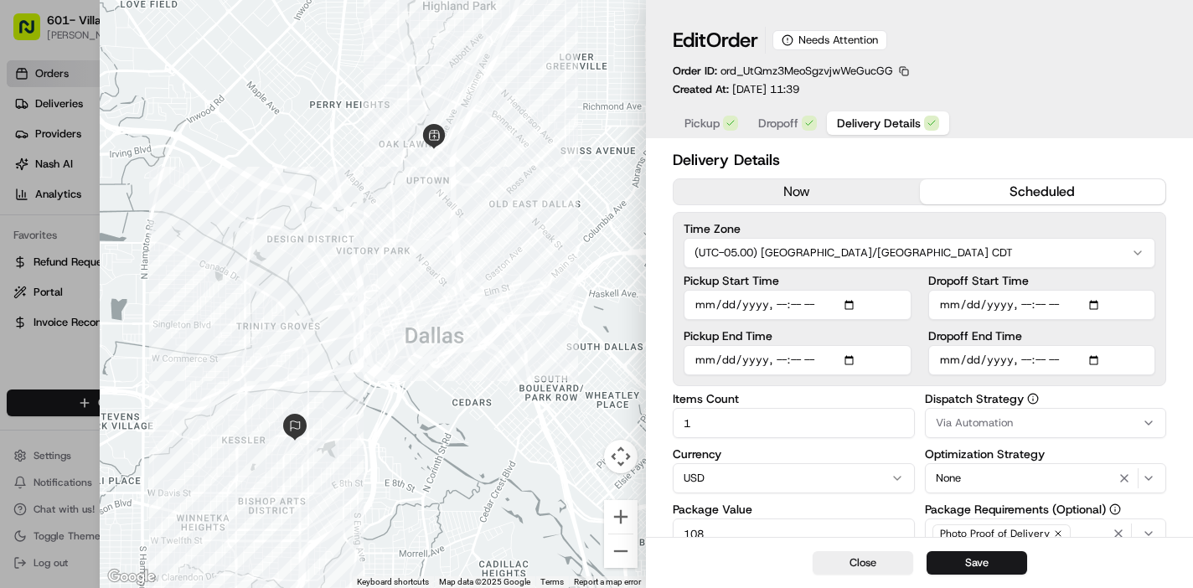
click at [1145, 351] on div "Dropoff End Time" at bounding box center [1041, 352] width 227 height 45
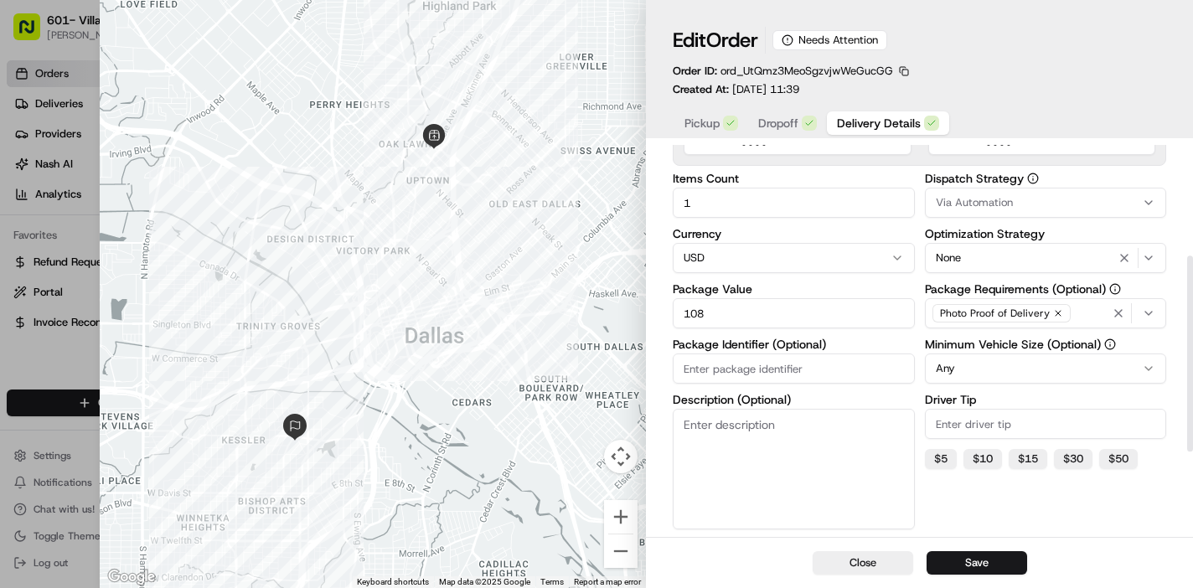
scroll to position [222, 0]
click at [1109, 371] on button "Any" at bounding box center [1045, 367] width 241 height 30
click at [959, 504] on div "Dispatch Strategy Via Automation Optimization Strategy None Package Requirement…" at bounding box center [1045, 377] width 241 height 412
click at [971, 564] on button "Save" at bounding box center [977, 562] width 101 height 23
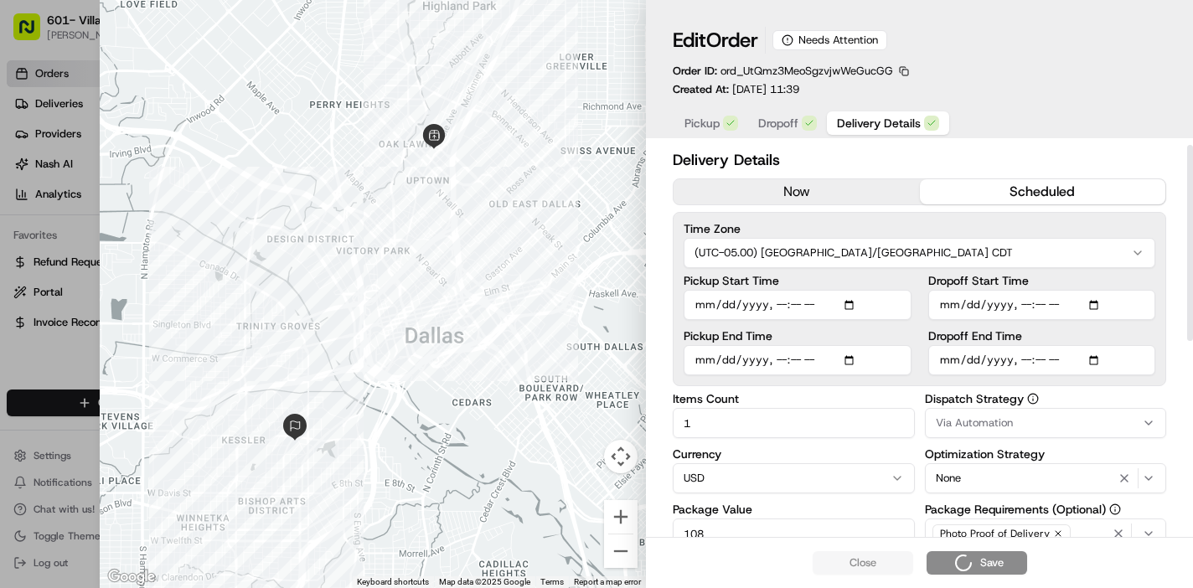
scroll to position [0, 0]
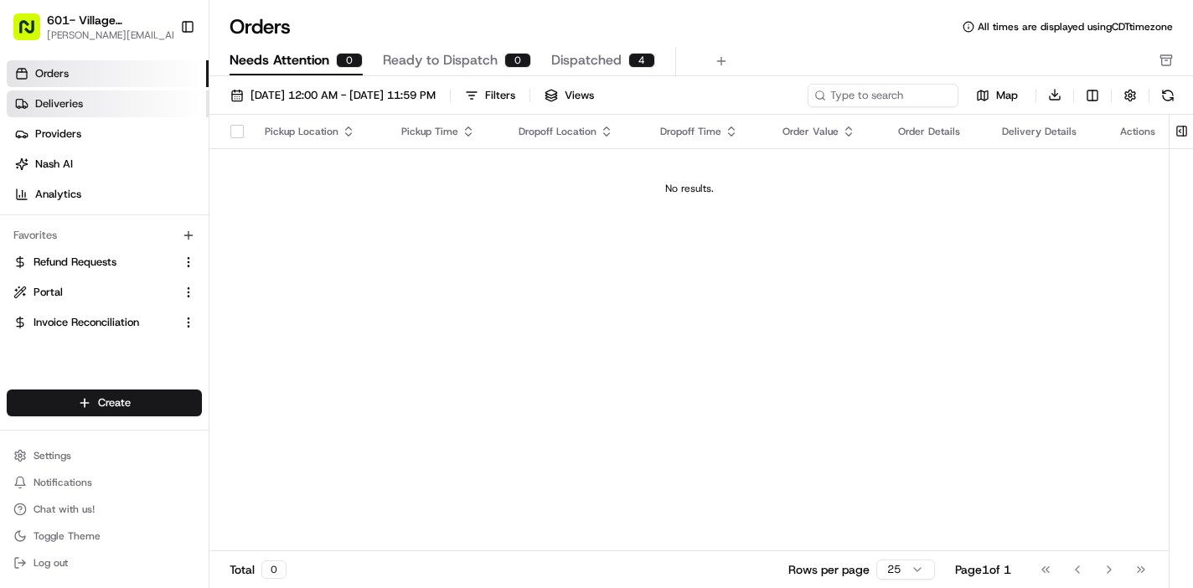
click at [72, 103] on span "Deliveries" at bounding box center [59, 103] width 48 height 15
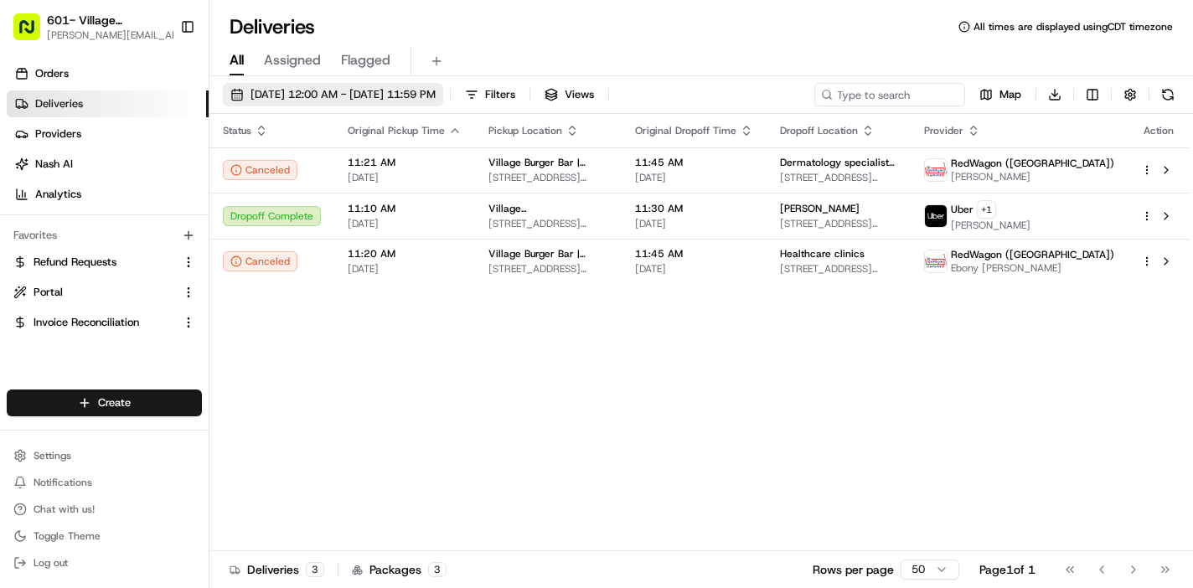
click at [436, 94] on span "08/18/2025 12:00 AM - 08/19/2025 11:59 PM" at bounding box center [343, 94] width 185 height 15
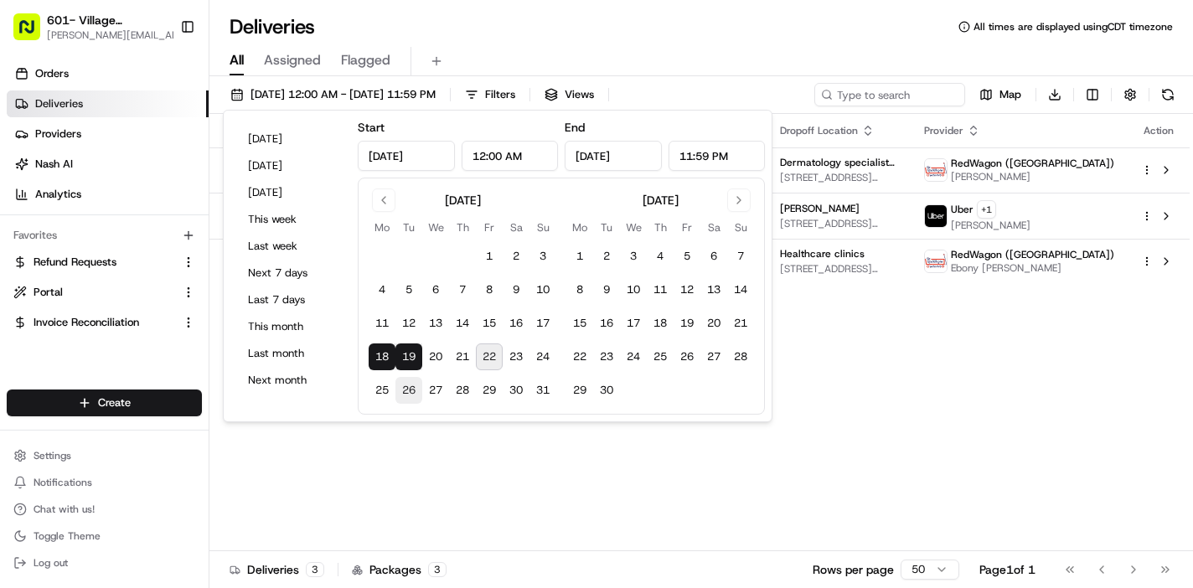
click at [411, 391] on button "26" at bounding box center [409, 390] width 27 height 27
type input "Aug 26, 2025"
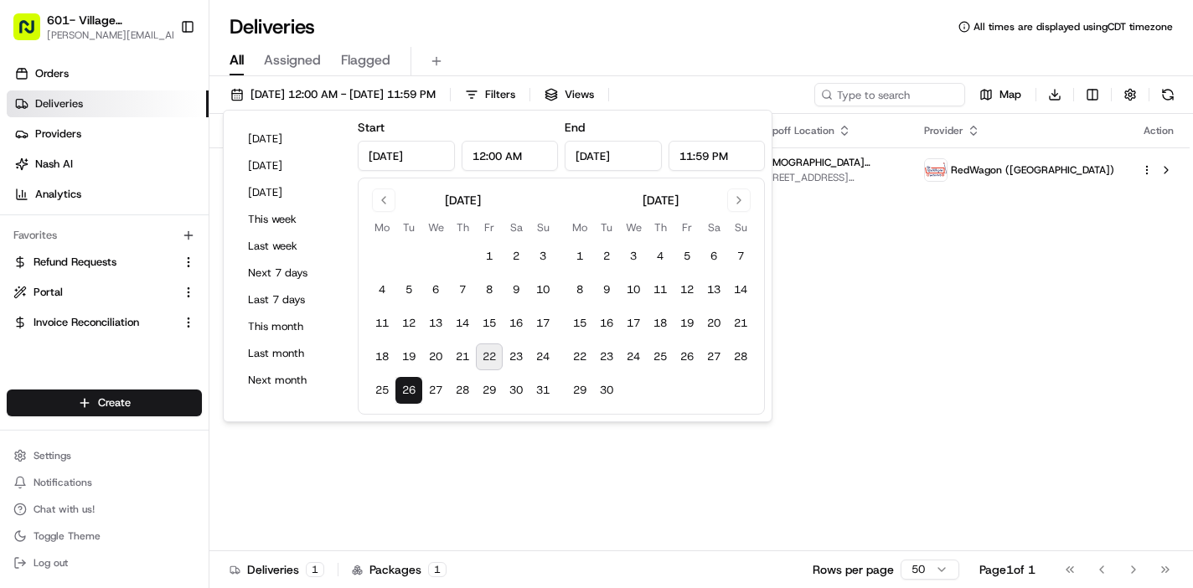
click at [411, 391] on button "26" at bounding box center [409, 390] width 27 height 27
click at [660, 44] on div "All Assigned Flagged" at bounding box center [701, 58] width 984 height 36
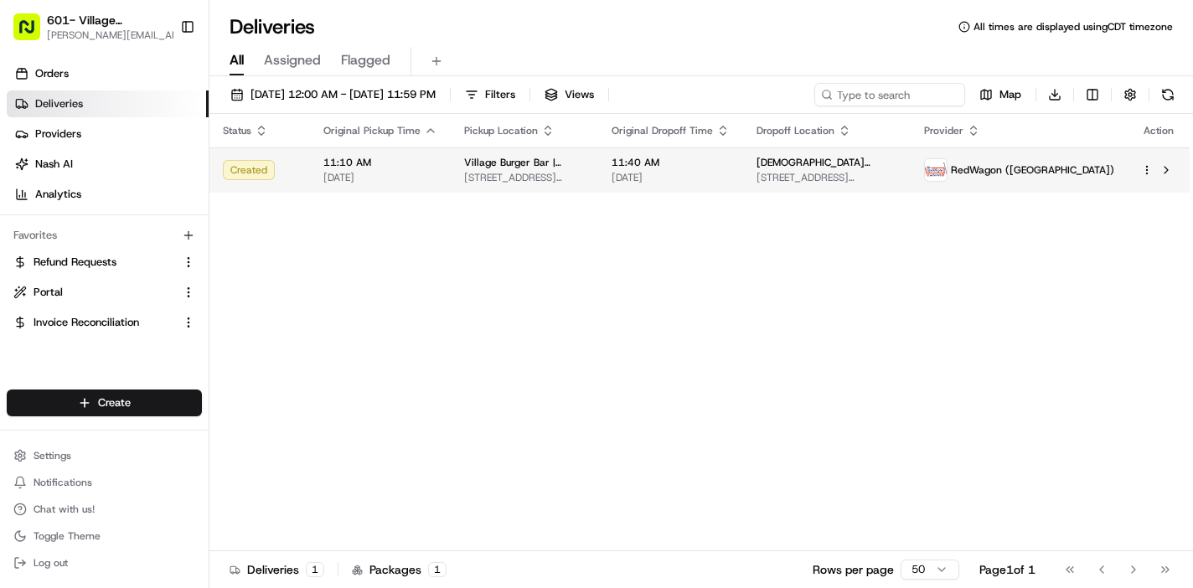
click at [376, 176] on span "08/26/2025" at bounding box center [380, 177] width 114 height 13
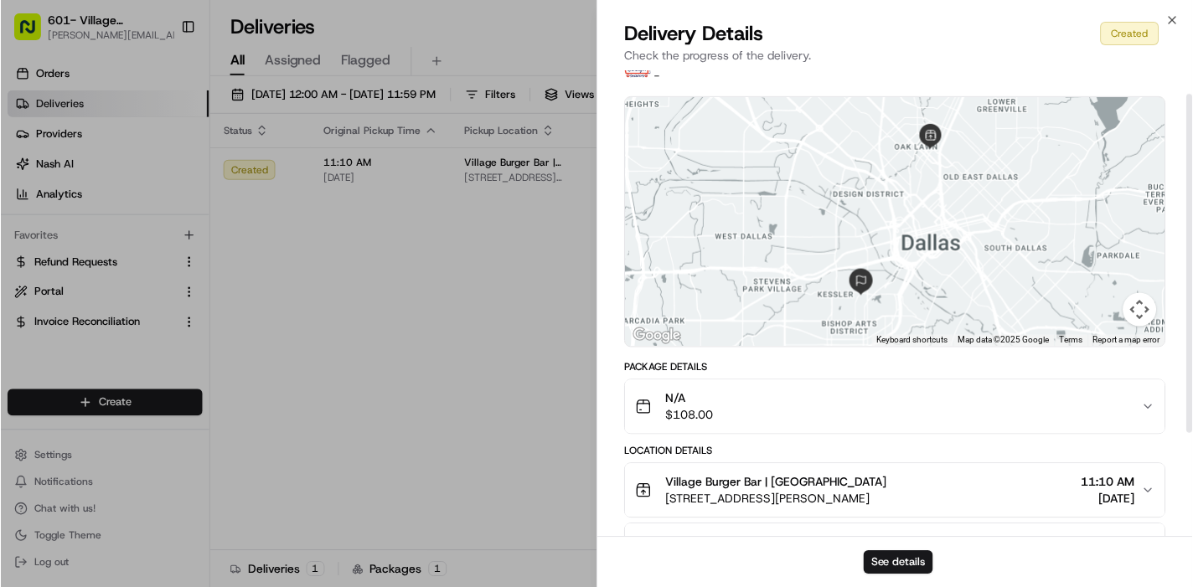
scroll to position [30, 0]
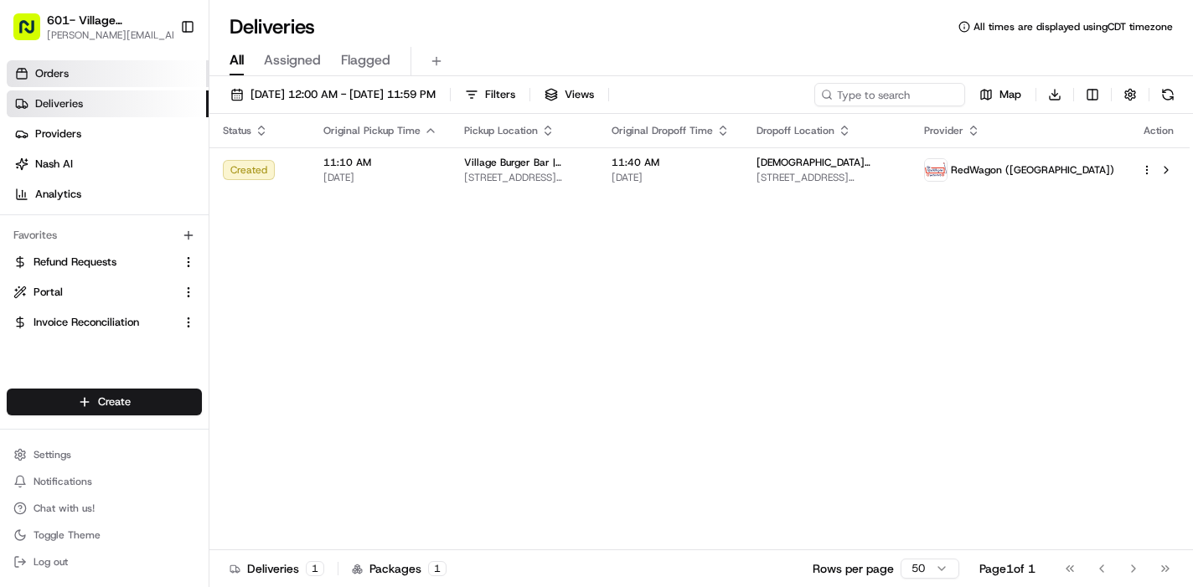
click at [107, 71] on link "Orders" at bounding box center [108, 73] width 202 height 27
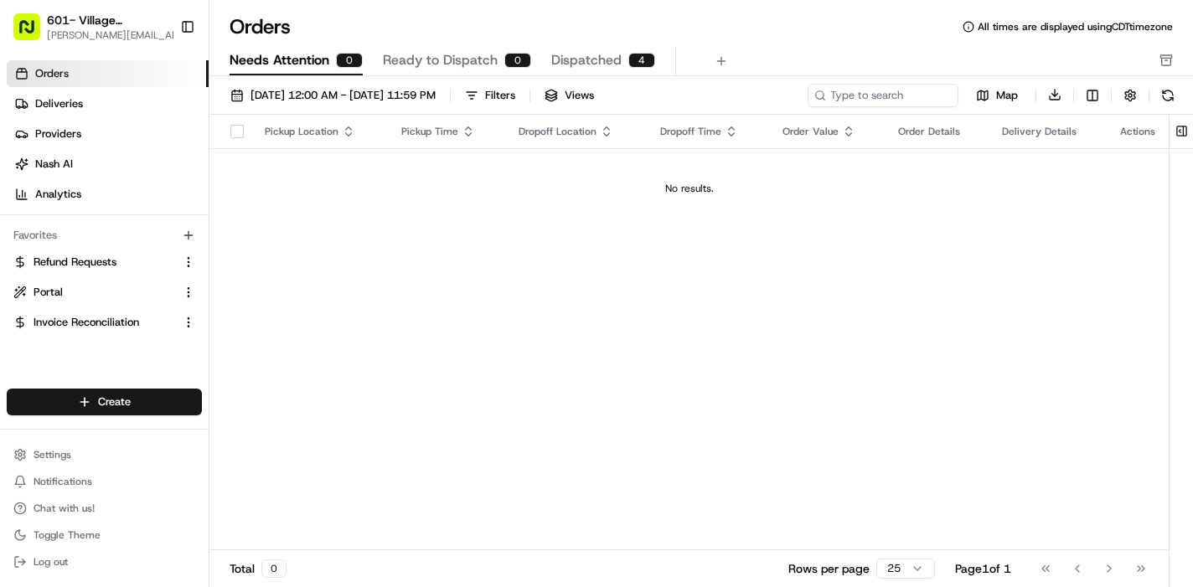
click at [598, 70] on span "Dispatched" at bounding box center [586, 60] width 70 height 20
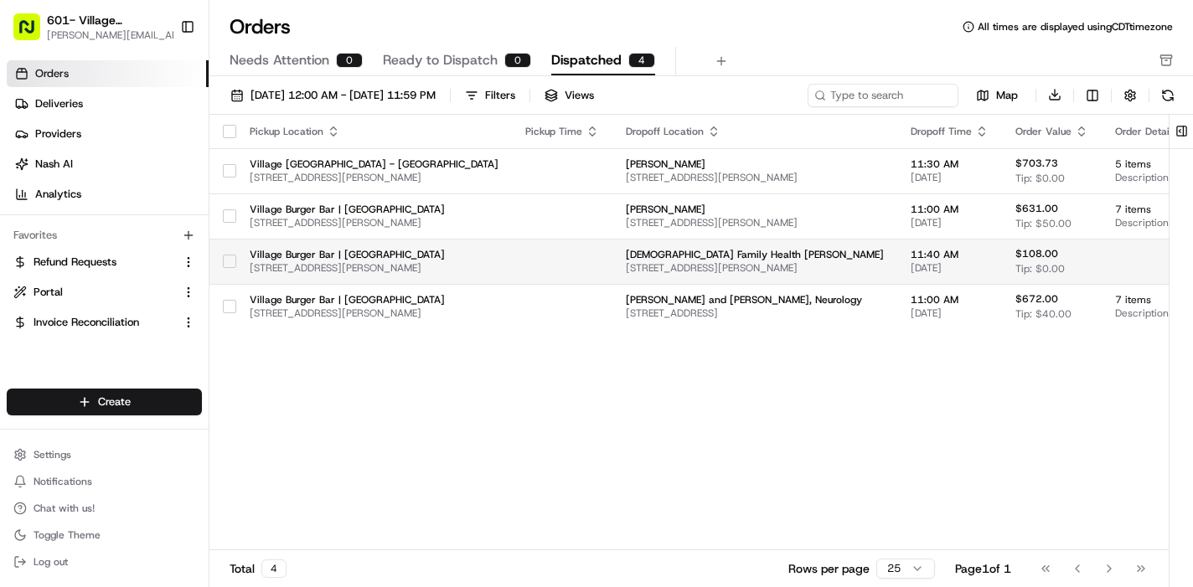
click at [1125, 262] on td at bounding box center [1163, 261] width 123 height 45
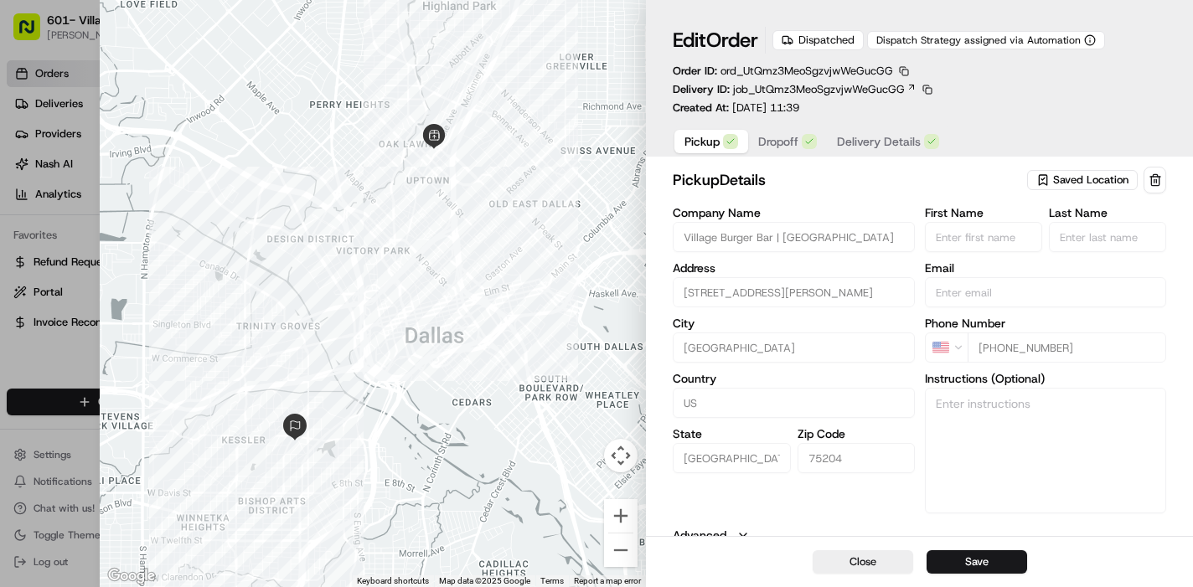
click at [876, 147] on span "Delivery Details" at bounding box center [879, 141] width 84 height 17
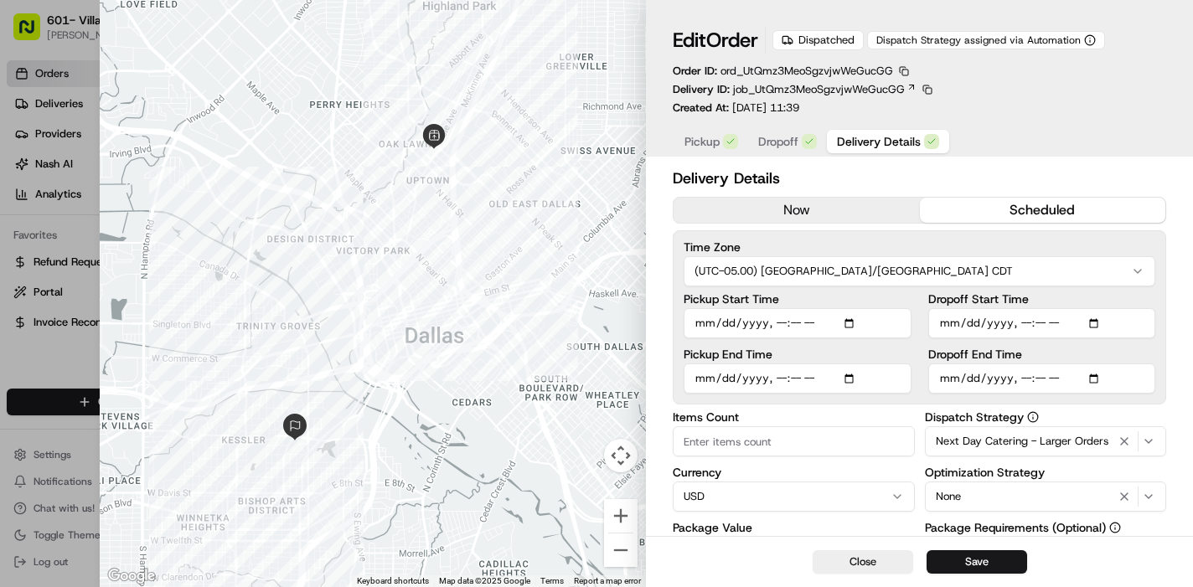
click at [1046, 323] on input "Dropoff Start Time" at bounding box center [1041, 323] width 227 height 30
type input "2025-08-26T11:15"
click at [1167, 317] on div "Delivery Details now scheduled Time Zone (UTC-05.00) America/Chicago CDT Pickup…" at bounding box center [919, 554] width 547 height 783
click at [972, 565] on button "Save" at bounding box center [977, 562] width 101 height 23
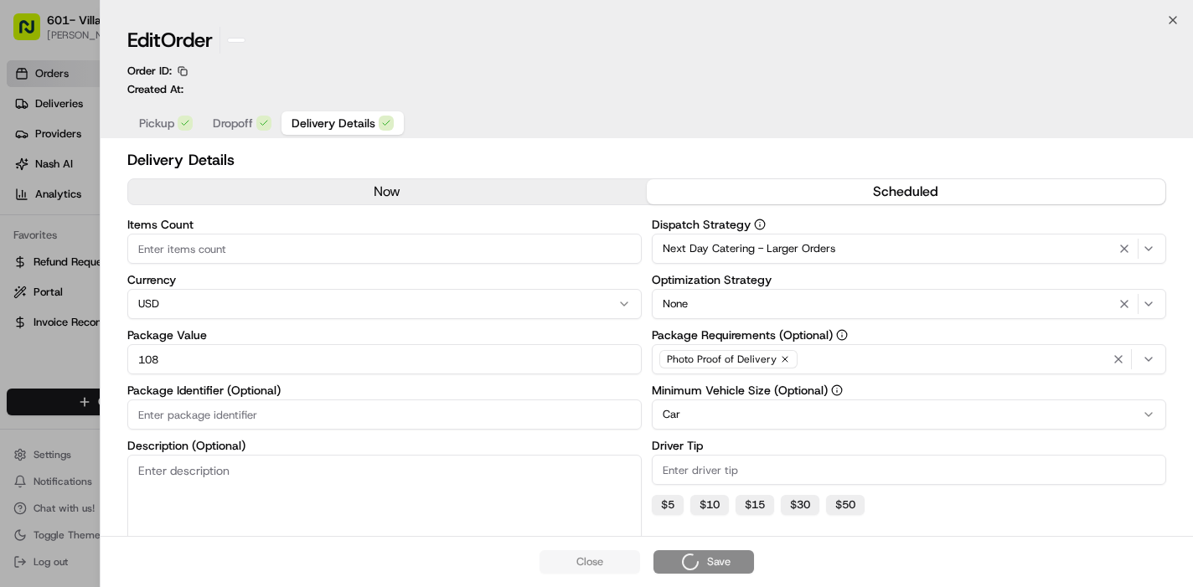
type input "1"
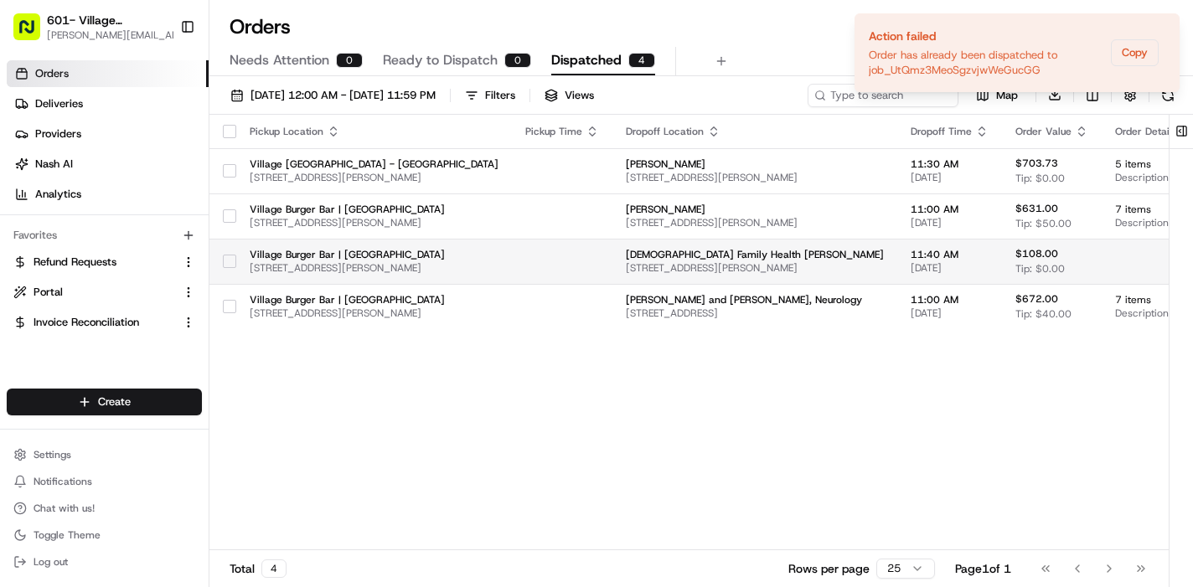
click at [229, 266] on button "button" at bounding box center [229, 261] width 13 height 13
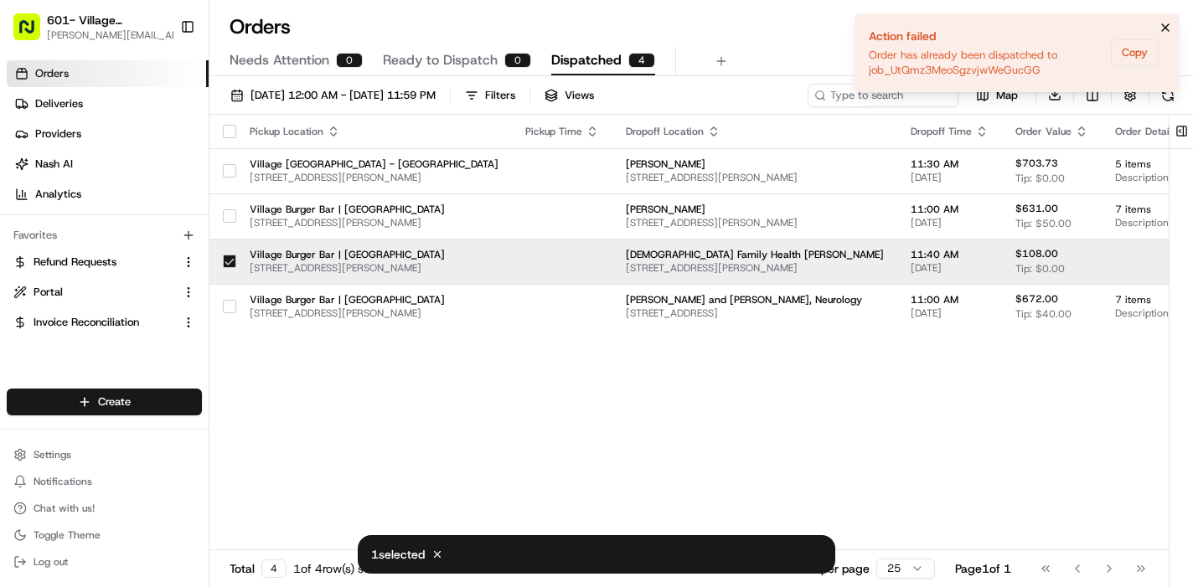
click at [1165, 29] on icon "Notifications (F8)" at bounding box center [1165, 27] width 13 height 13
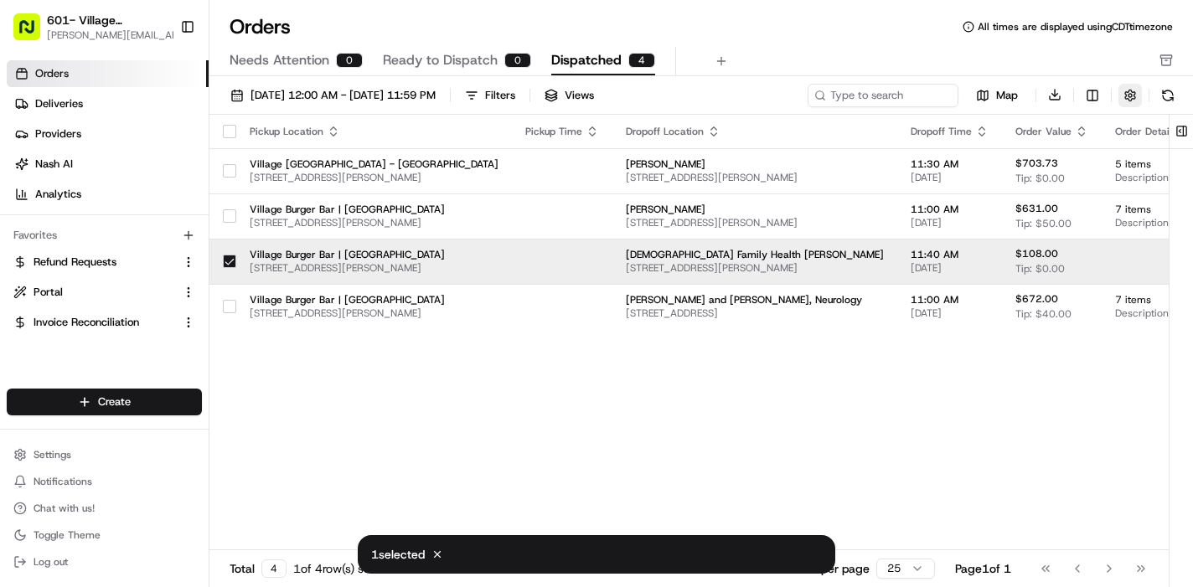
click at [1130, 96] on button "button" at bounding box center [1130, 95] width 23 height 23
click at [954, 478] on div "Pickup Location Pickup Time Dropoff Location Dropoff Time Order Value Order Det…" at bounding box center [801, 333] width 1185 height 437
click at [467, 402] on div "Pickup Location Pickup Time Dropoff Location Dropoff Time Order Value Order Det…" at bounding box center [801, 333] width 1185 height 437
click at [918, 265] on span "08/26/2025" at bounding box center [950, 267] width 78 height 13
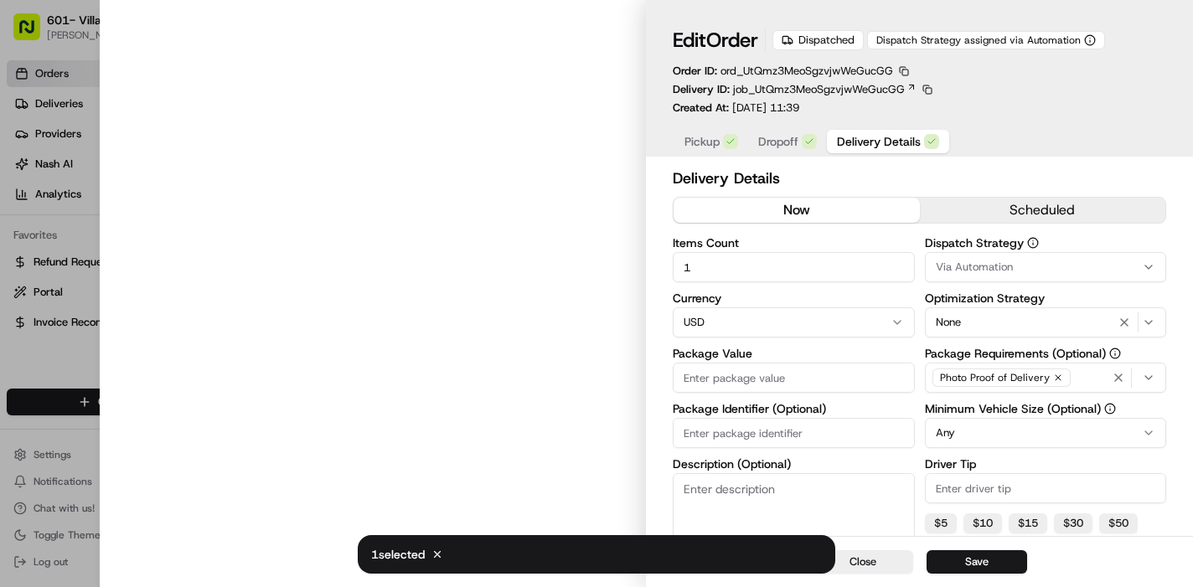
type input "108"
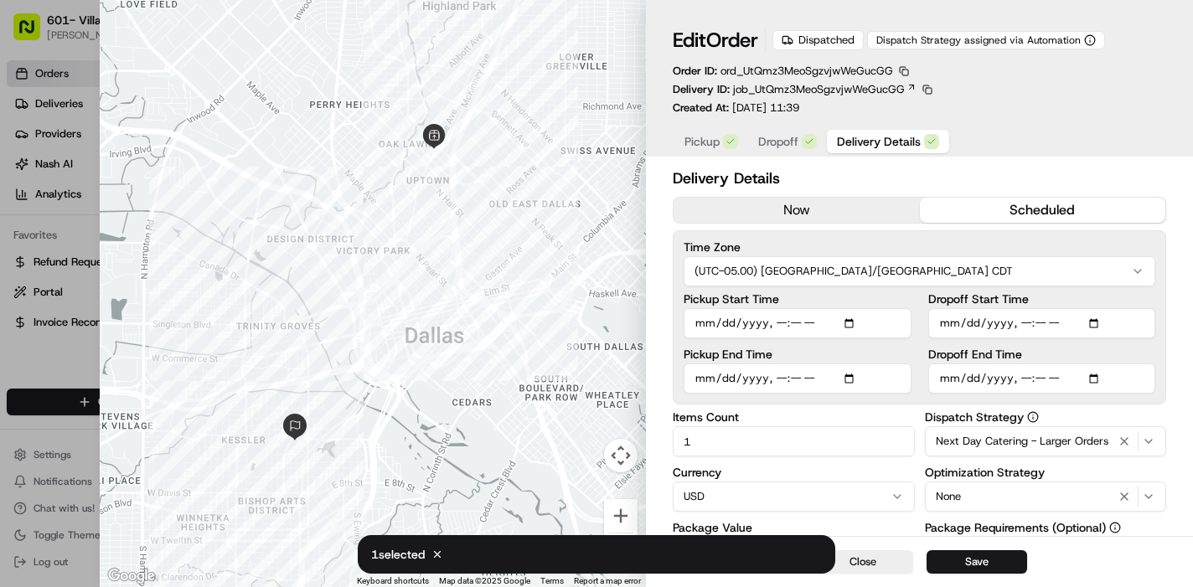
click at [802, 552] on div "Close Save" at bounding box center [919, 561] width 547 height 51
click at [876, 565] on button "Close" at bounding box center [863, 562] width 101 height 23
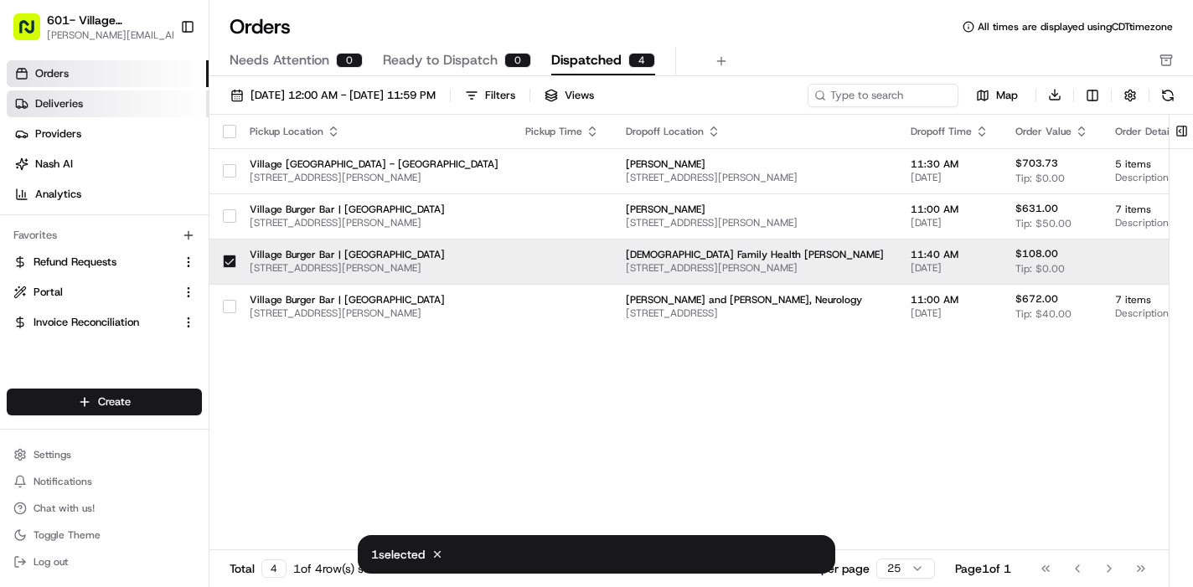
click at [53, 96] on link "Deliveries" at bounding box center [108, 103] width 202 height 27
